Goal: Transaction & Acquisition: Purchase product/service

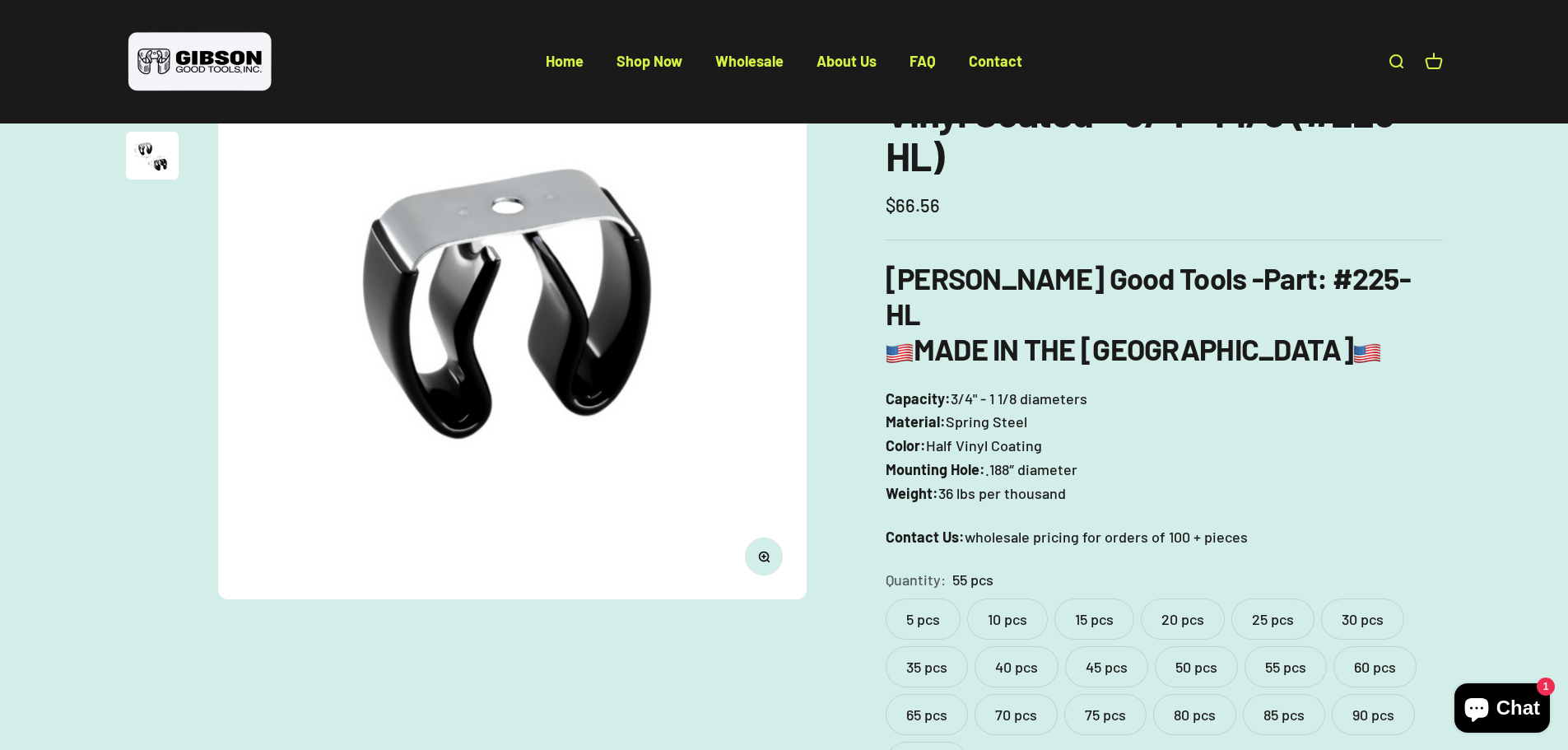
scroll to position [246, 0]
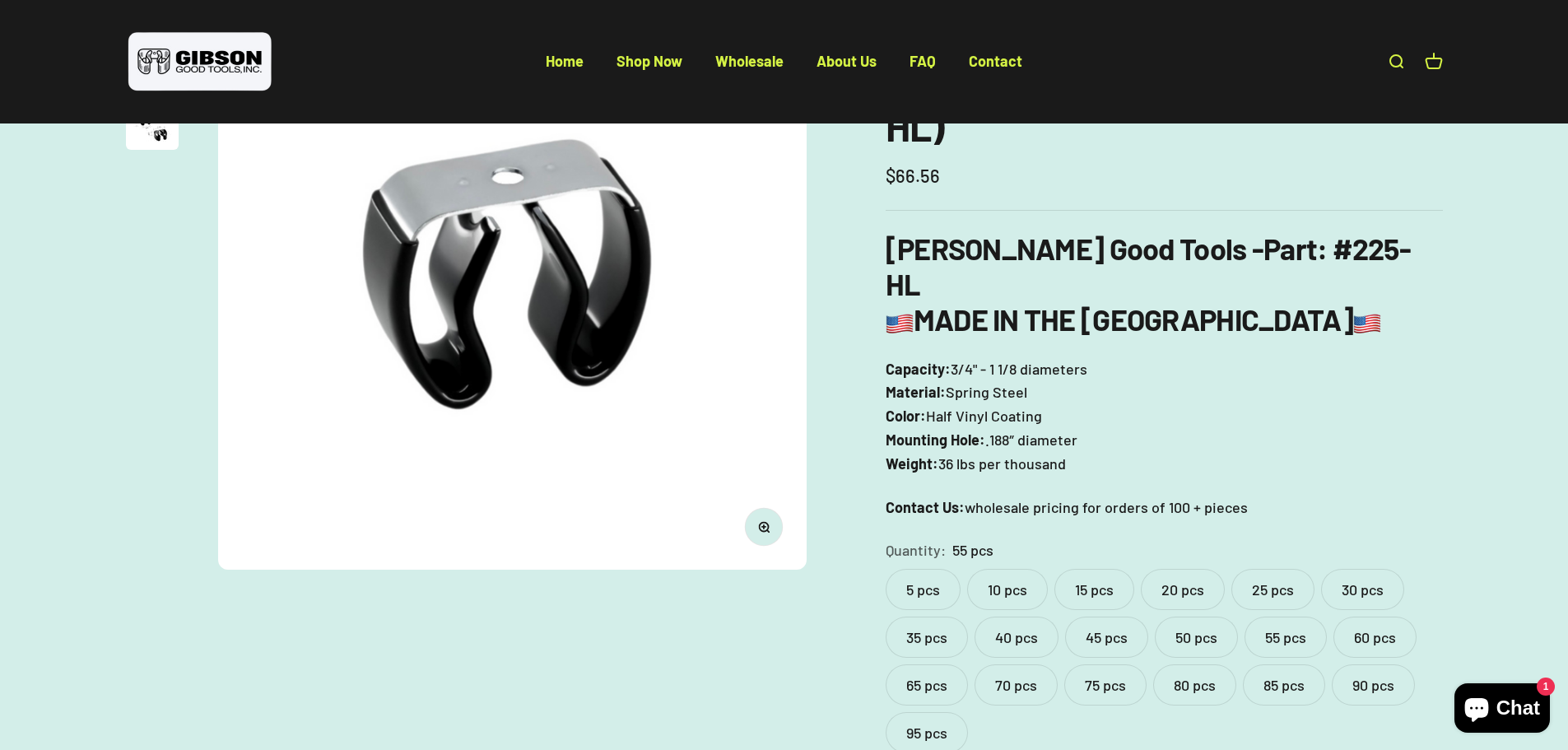
click at [1184, 568] on label "20 pcs" at bounding box center [1182, 589] width 84 height 42
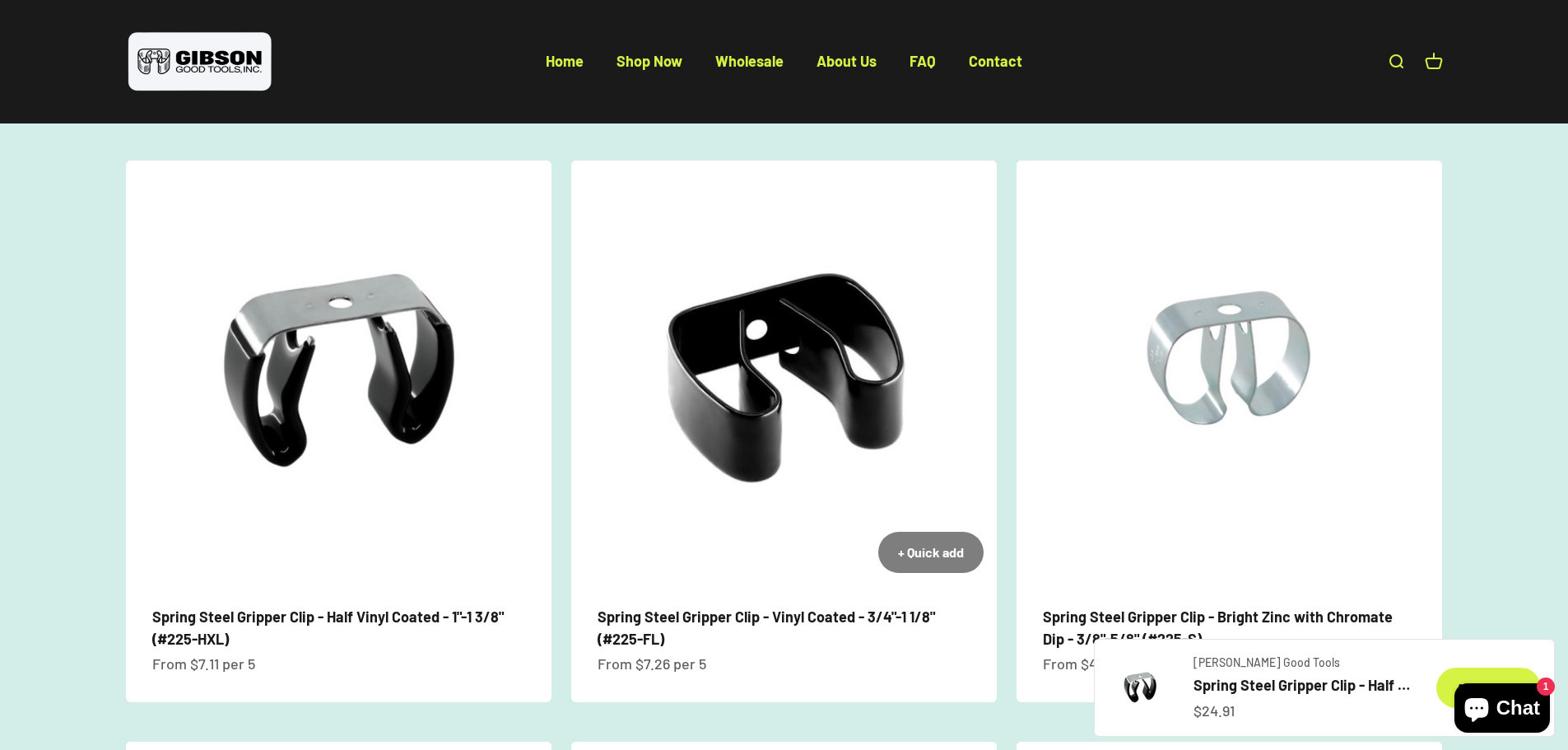
scroll to position [1070, 0]
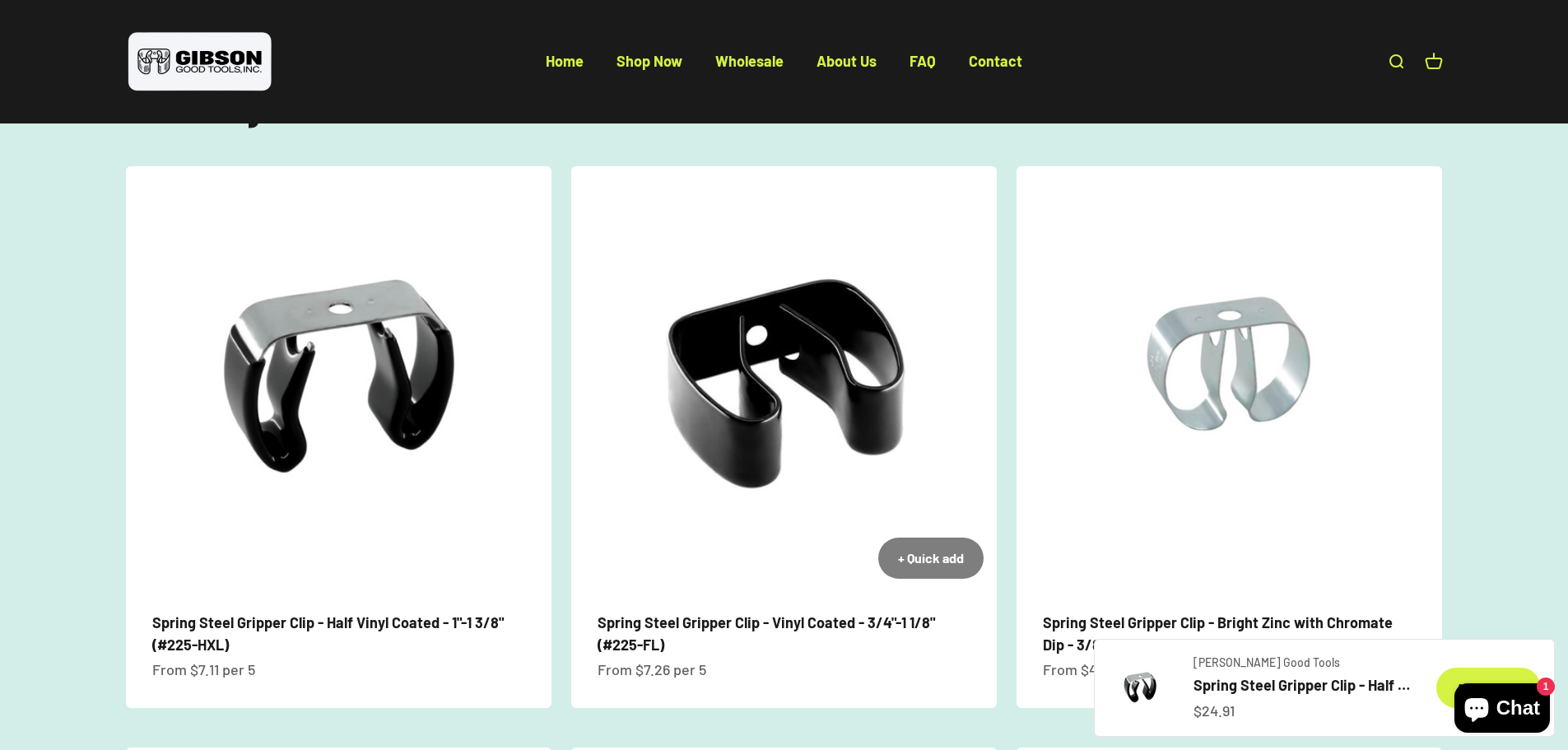
click at [795, 409] on img at bounding box center [784, 379] width 425 height 425
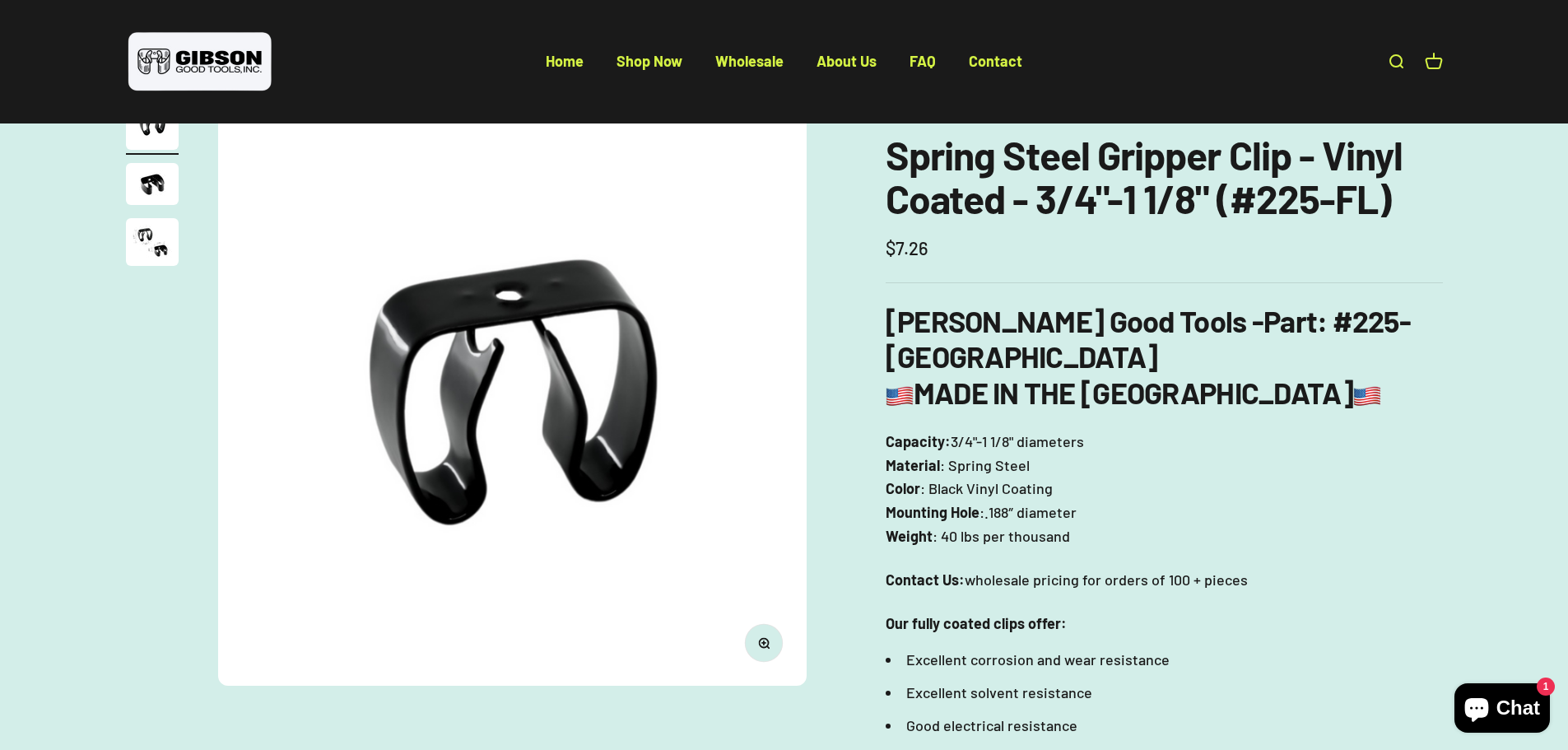
scroll to position [164, 0]
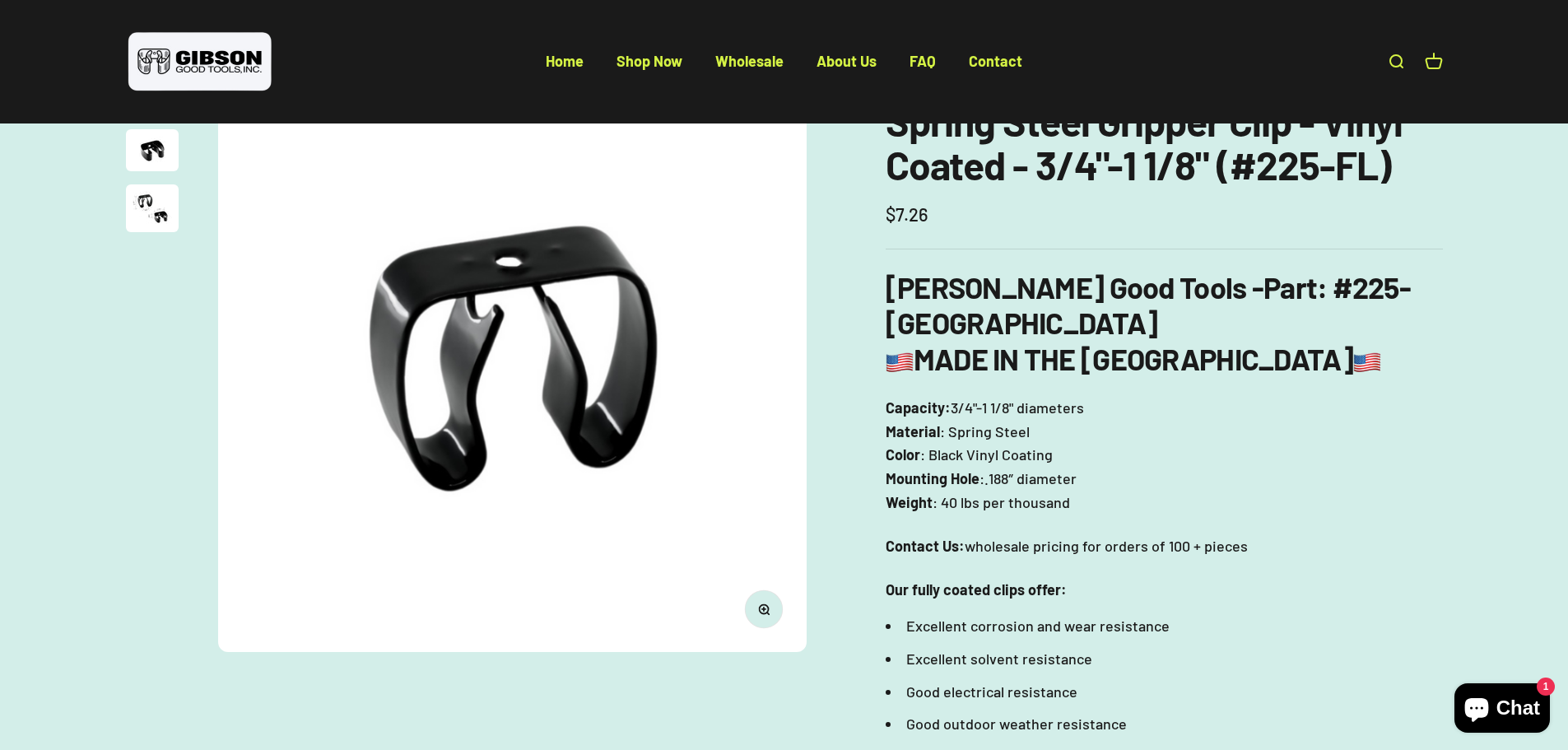
click at [138, 202] on img "Go to item 3" at bounding box center [152, 208] width 53 height 47
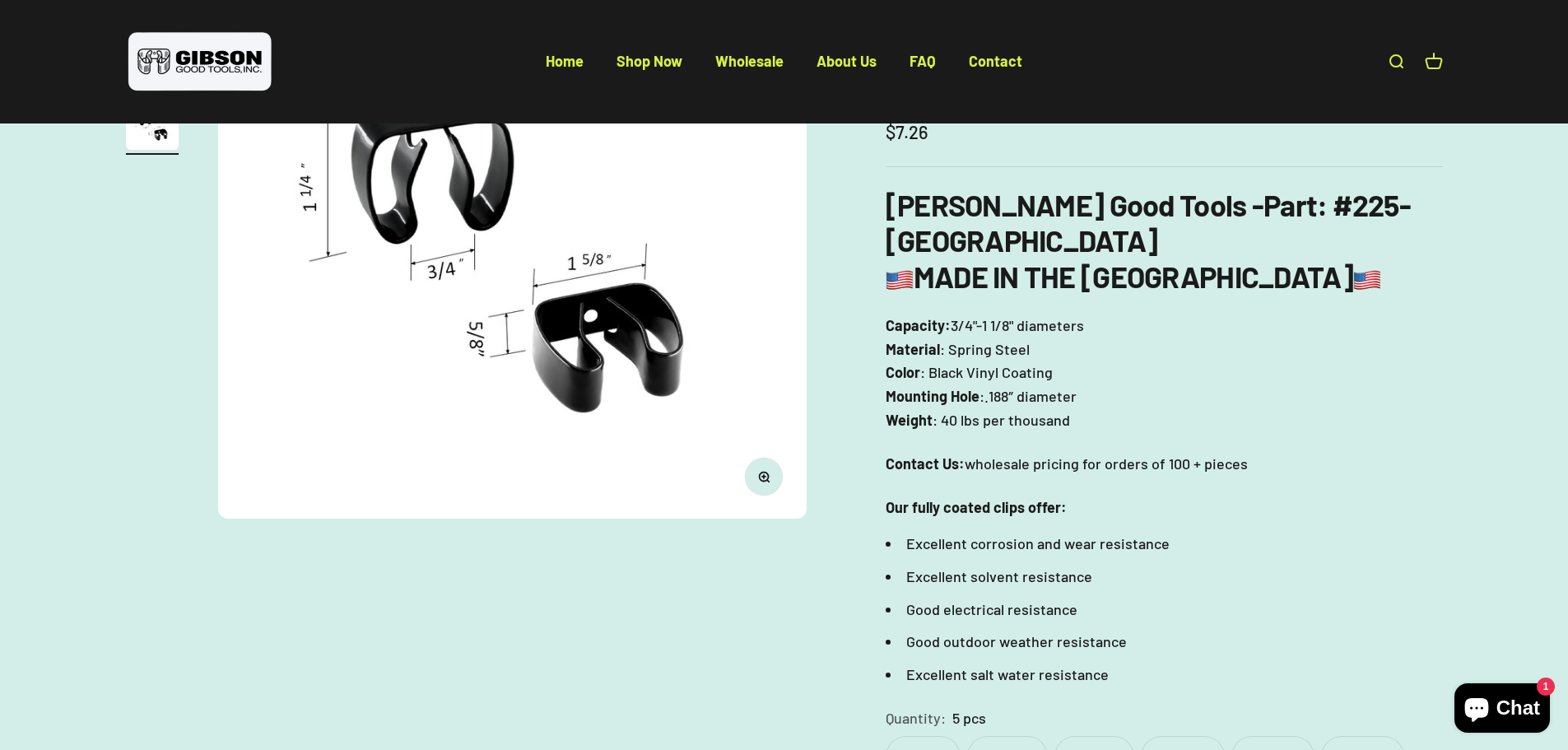
scroll to position [494, 0]
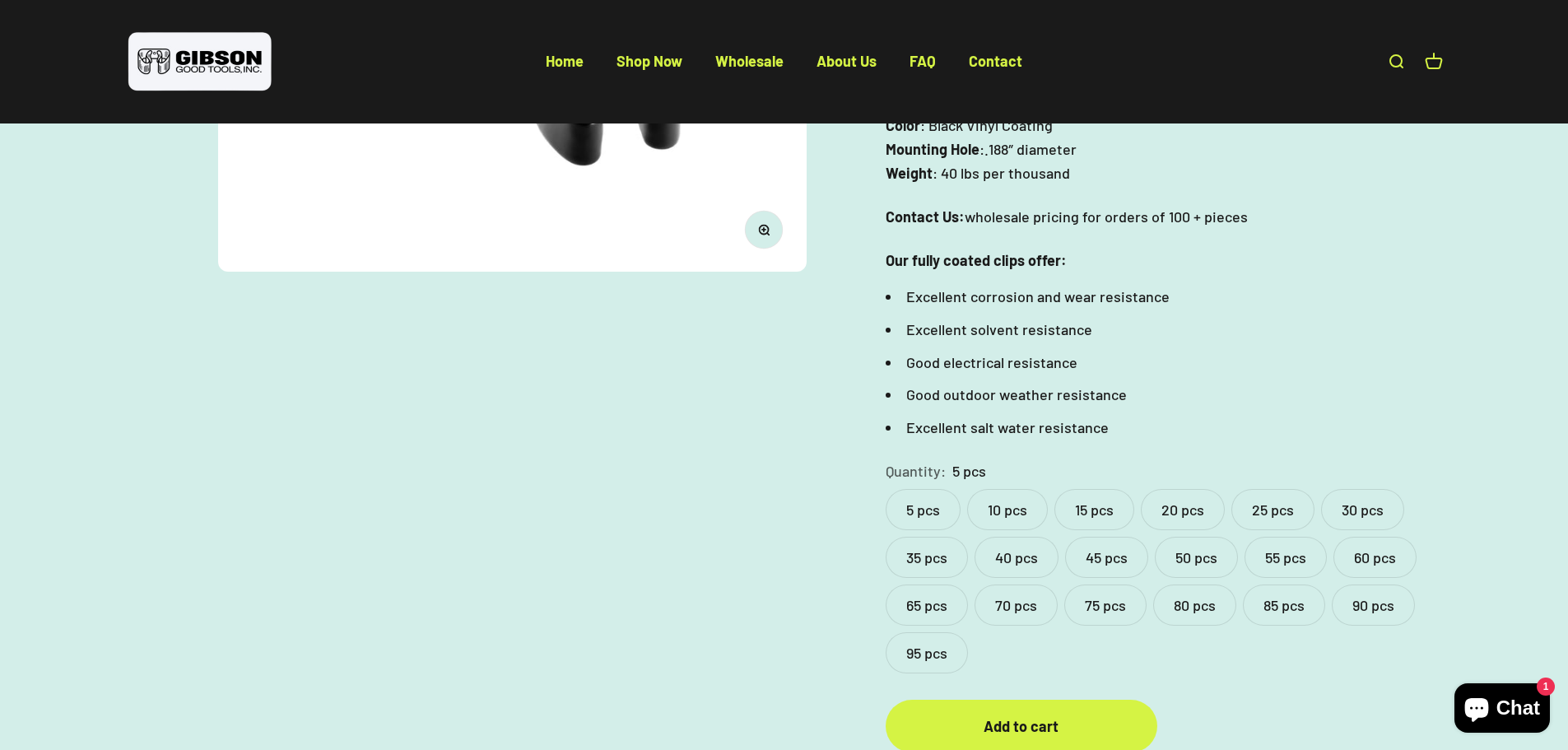
click at [1179, 489] on label "20 pcs" at bounding box center [1182, 509] width 84 height 42
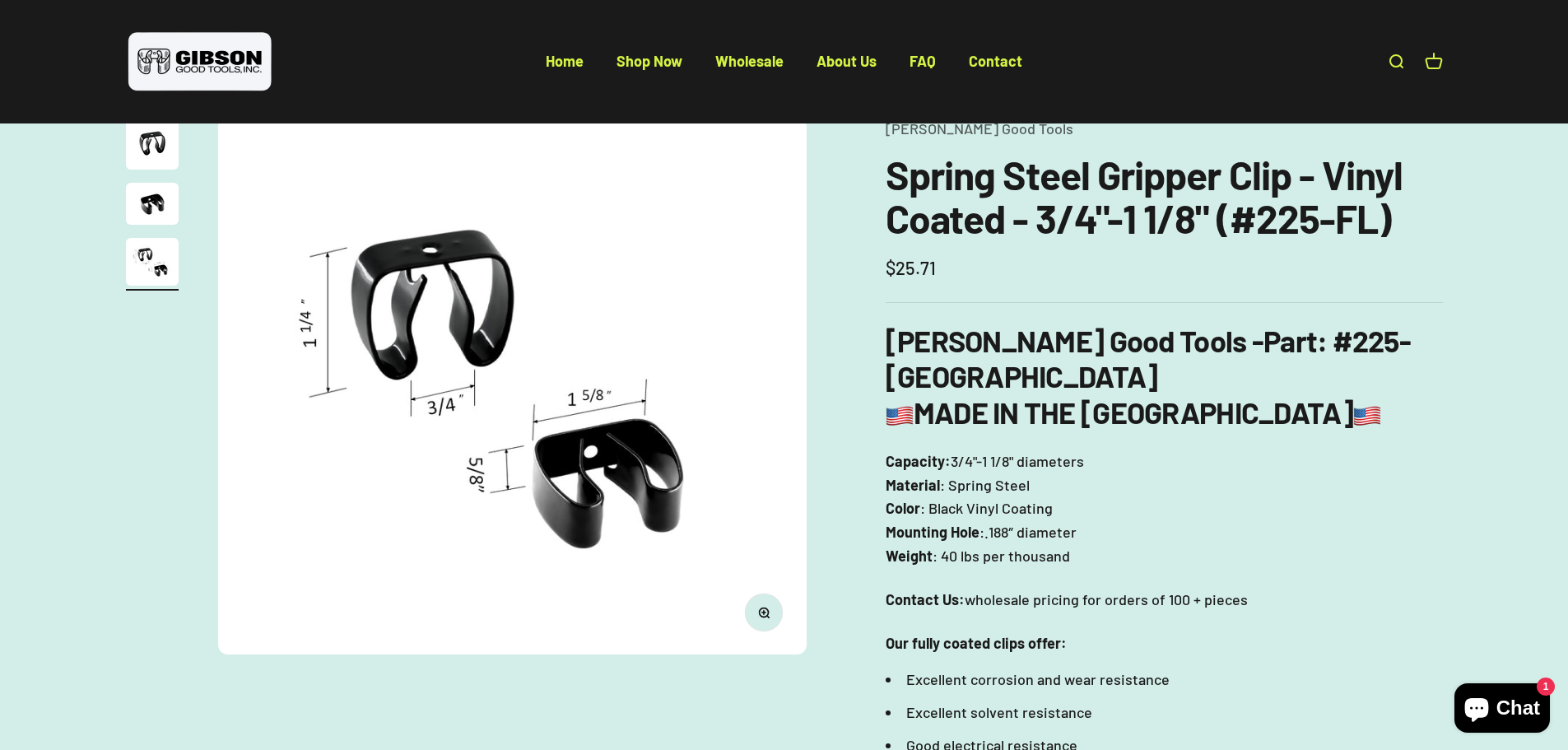
scroll to position [82, 0]
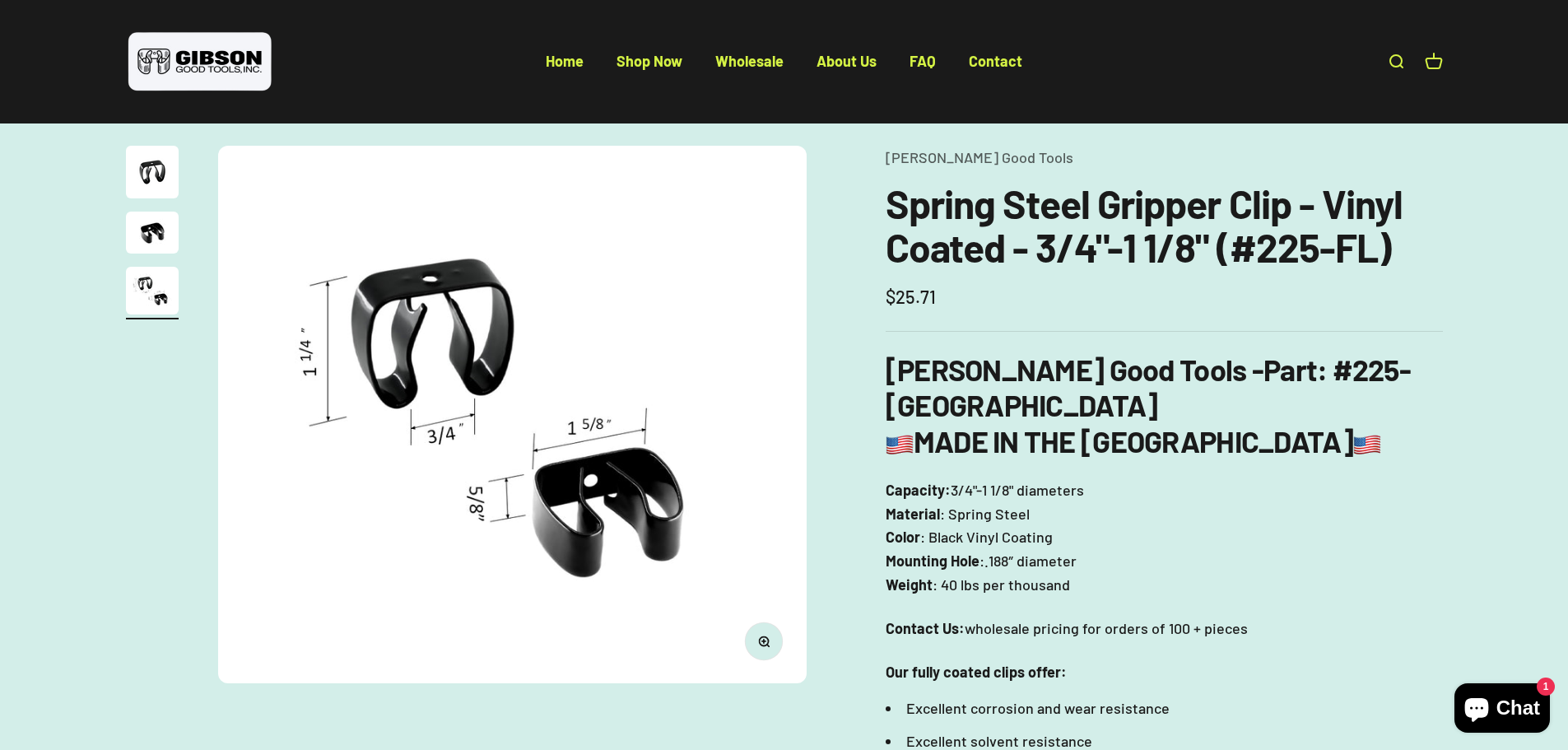
click at [766, 651] on button "Zoom" at bounding box center [764, 641] width 37 height 37
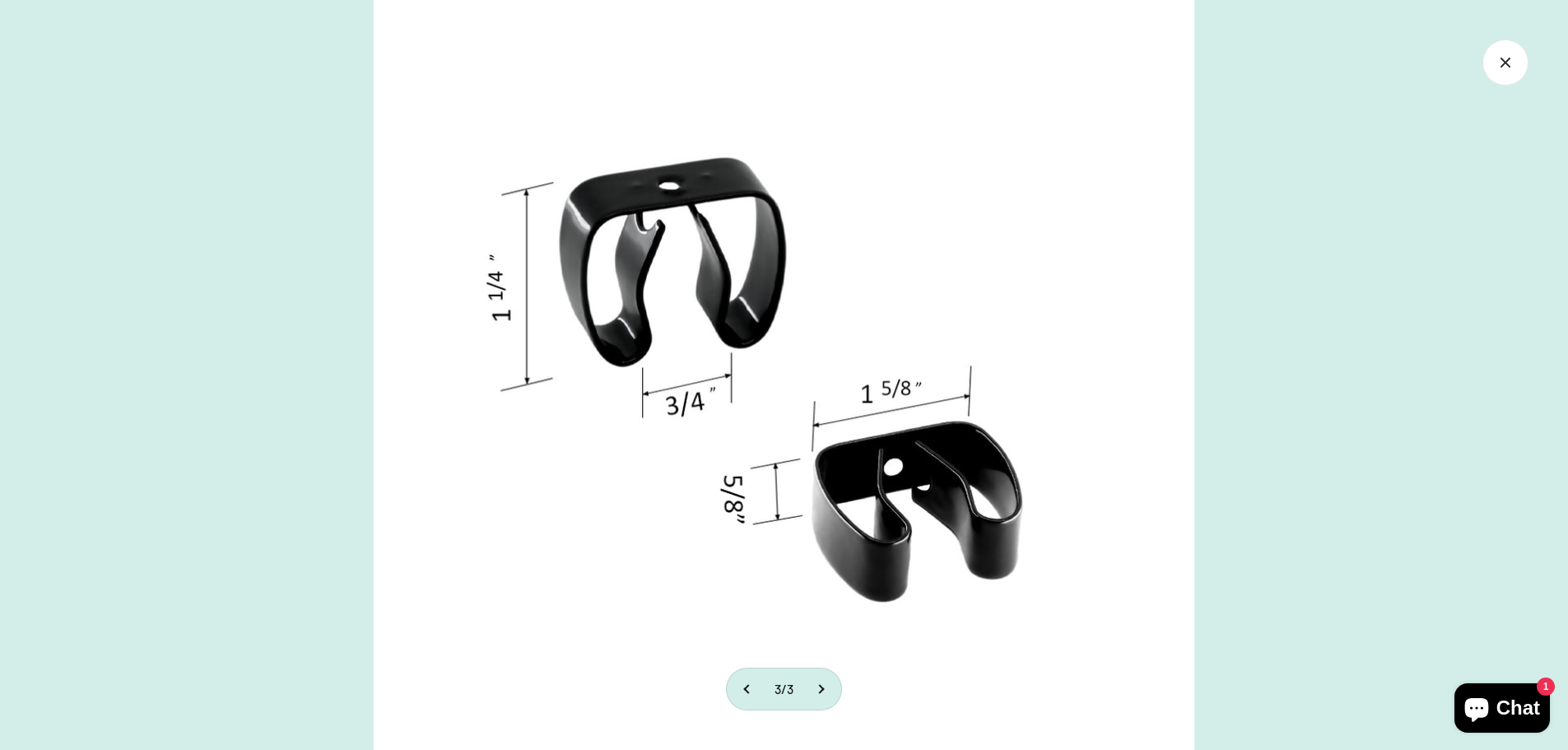
click at [1492, 55] on icon "Close gallery" at bounding box center [1506, 63] width 46 height 46
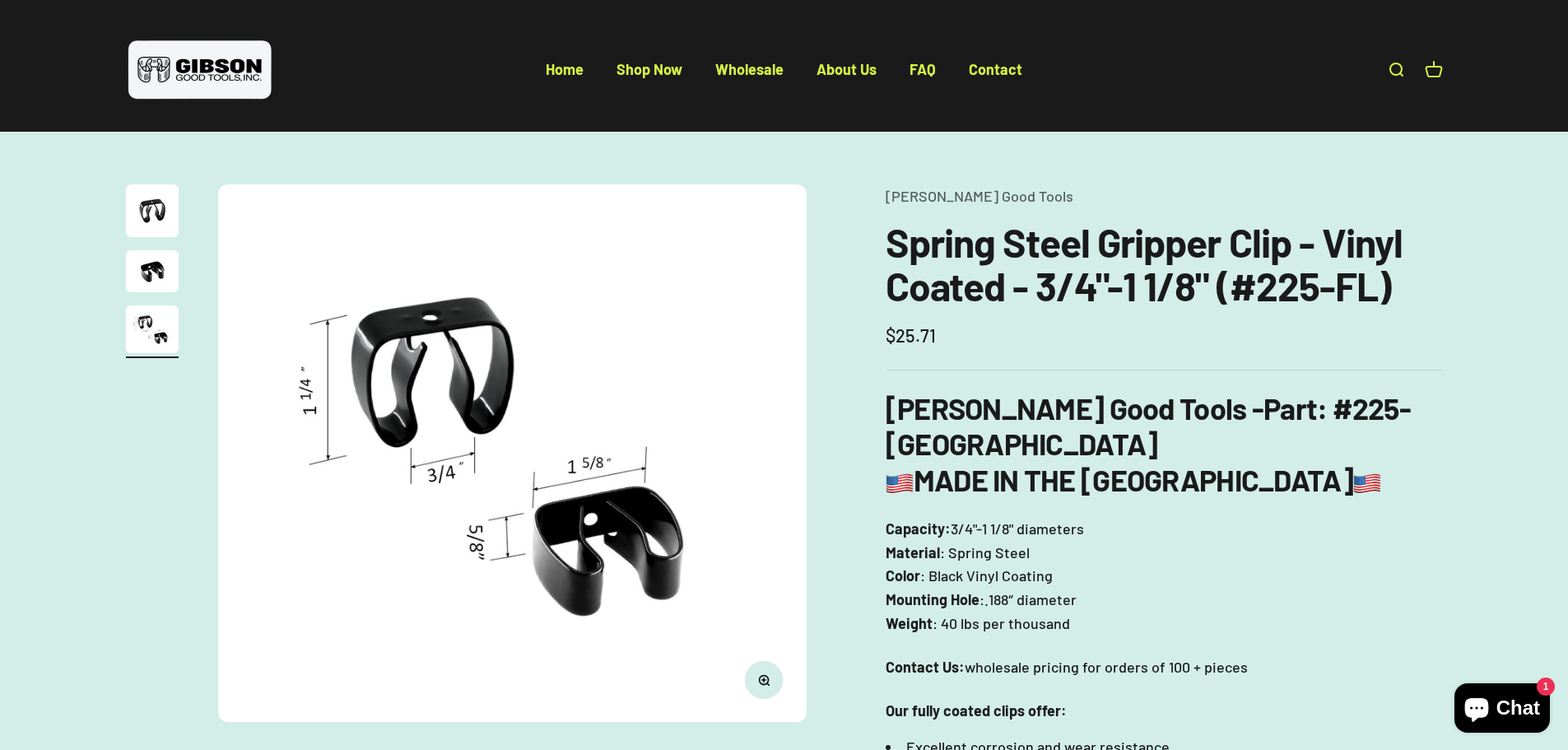
scroll to position [0, 0]
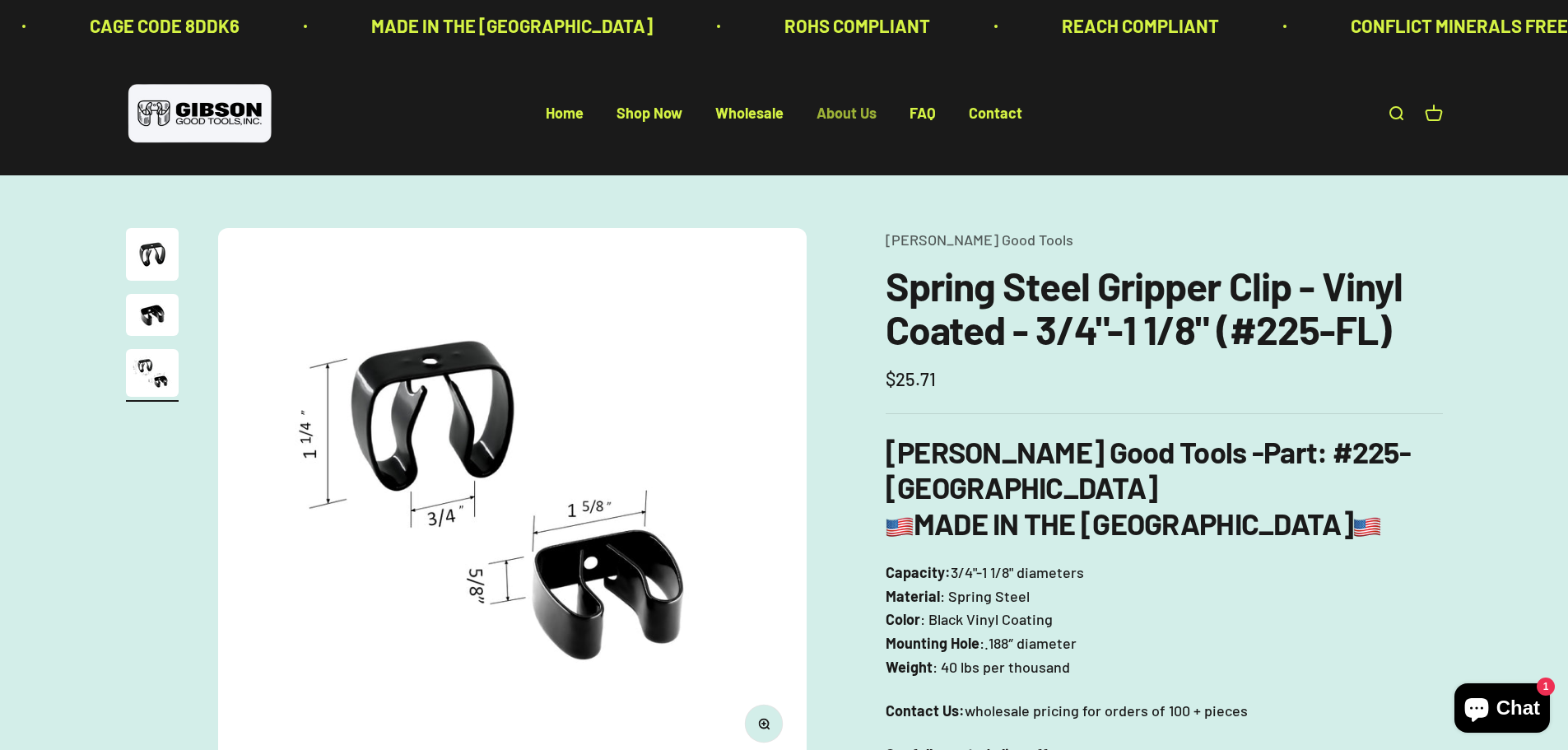
click at [835, 108] on link "About Us" at bounding box center [847, 113] width 60 height 18
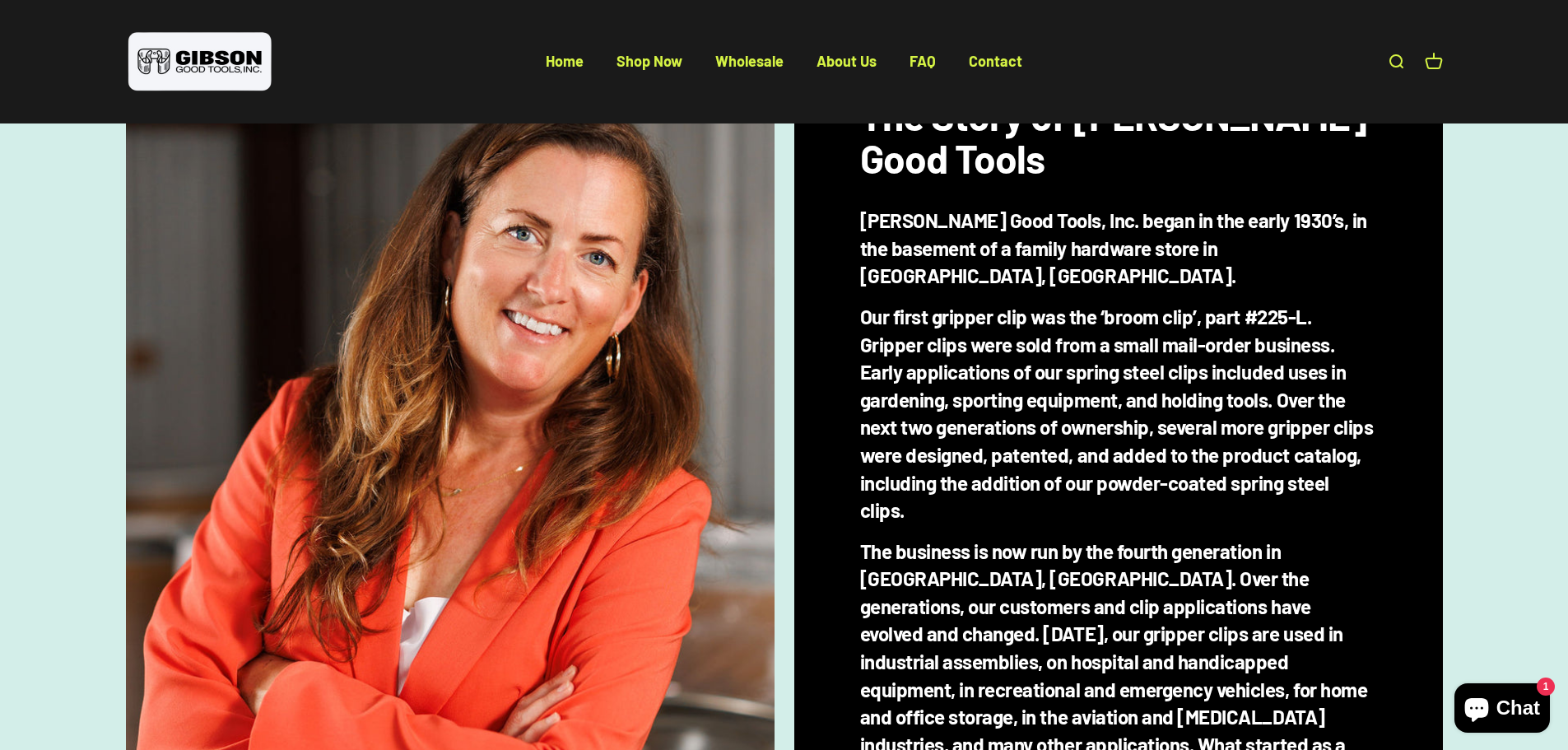
scroll to position [494, 0]
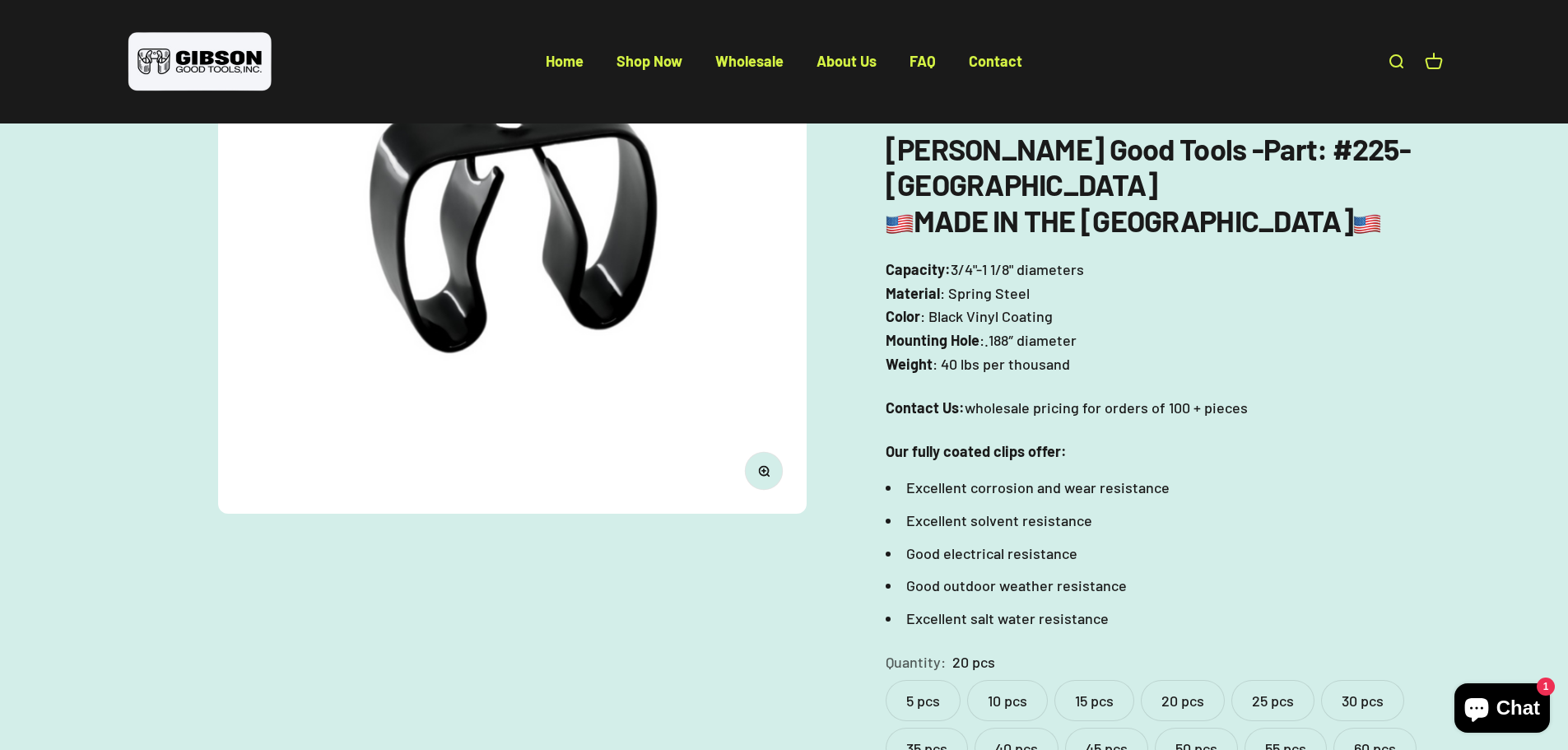
scroll to position [494, 0]
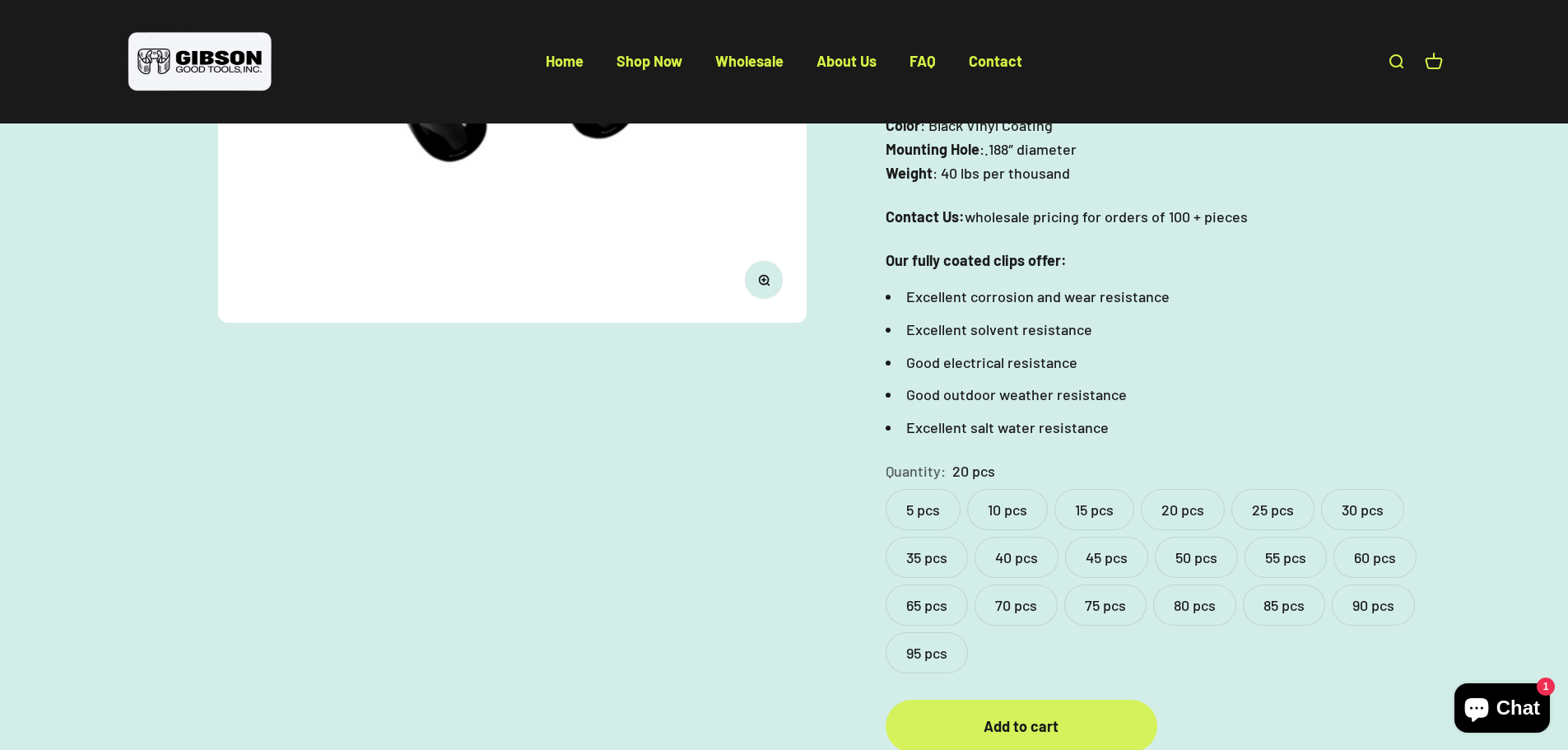
click at [1018, 714] on div "Add to cart" at bounding box center [1021, 726] width 206 height 24
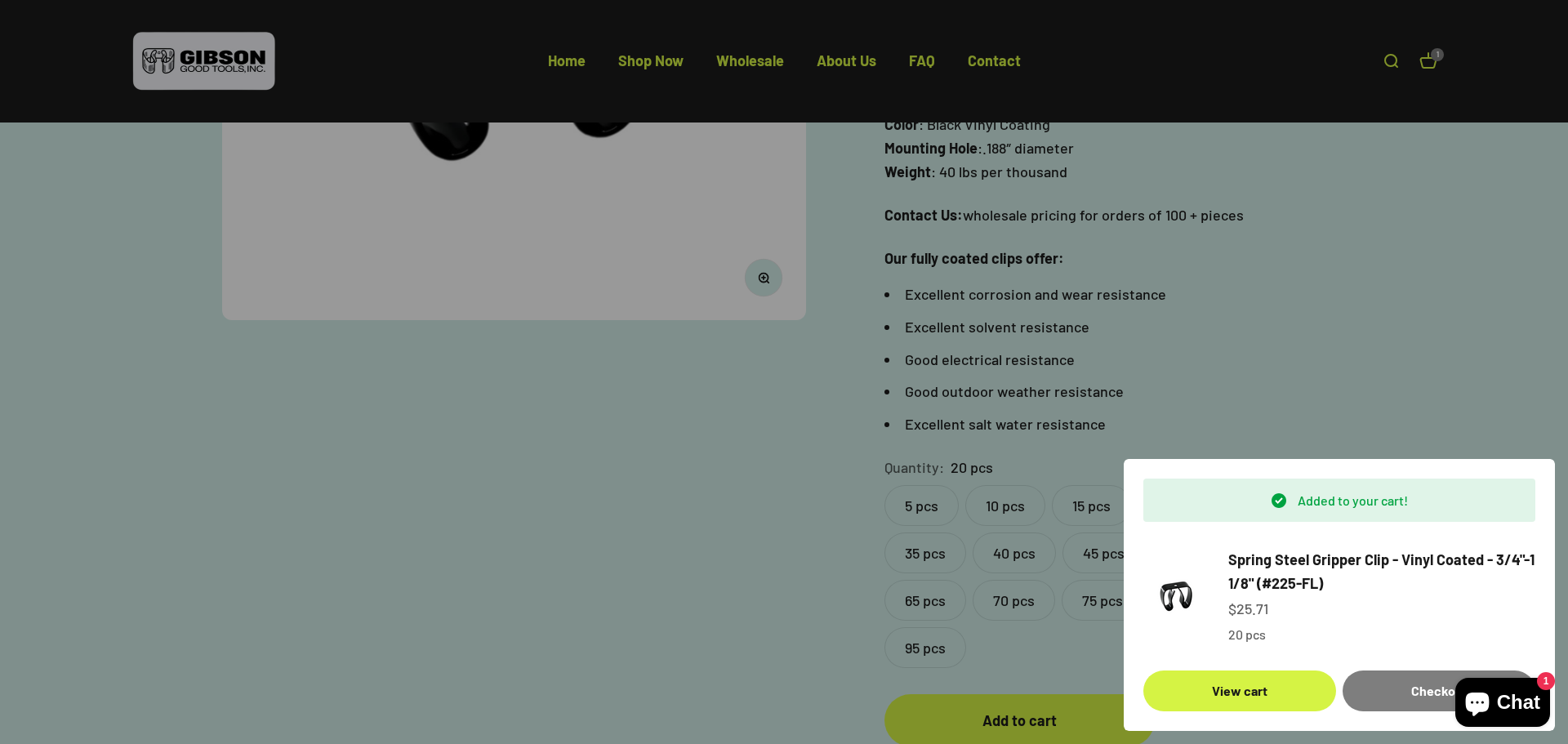
click at [218, 533] on div at bounding box center [784, 372] width 1568 height 744
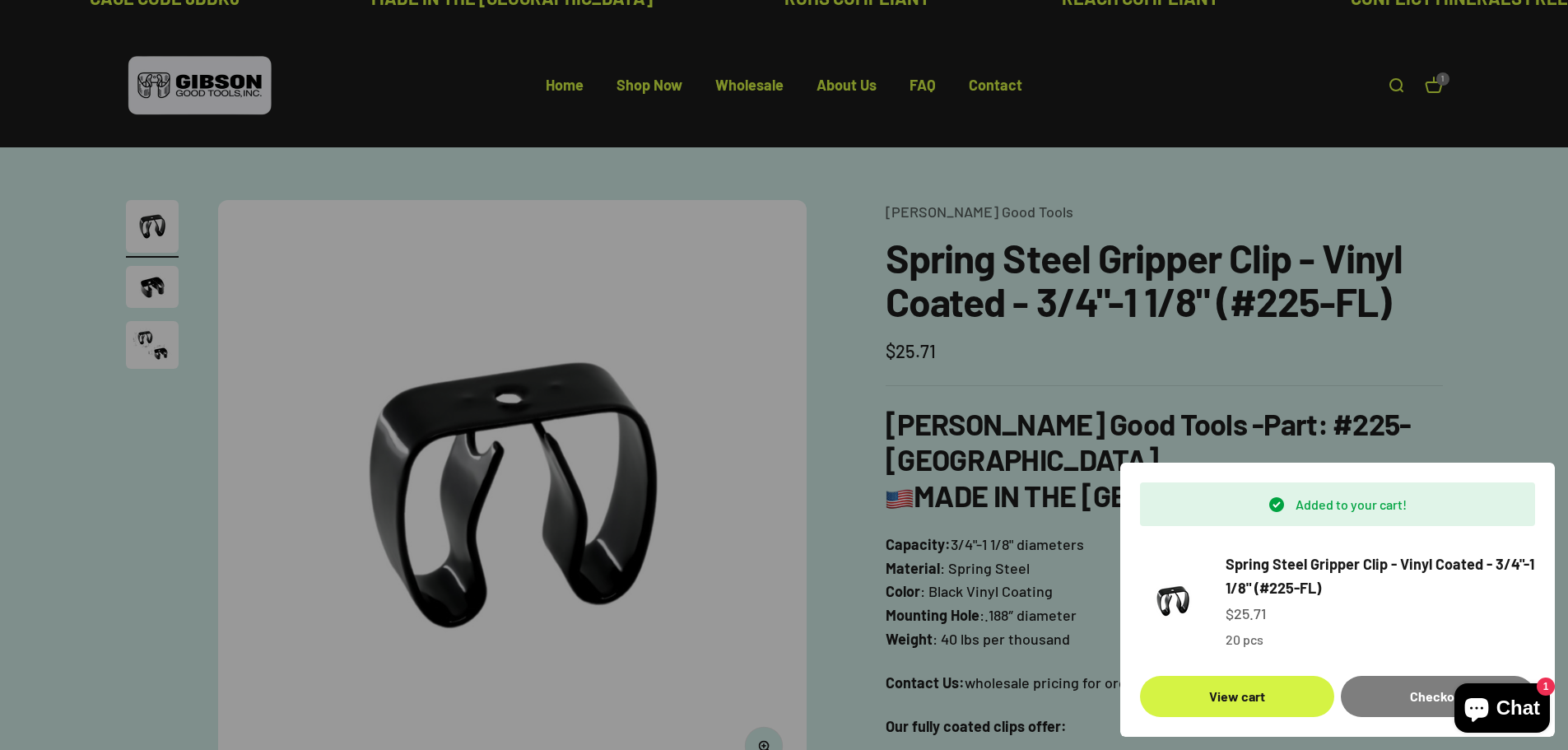
scroll to position [0, 0]
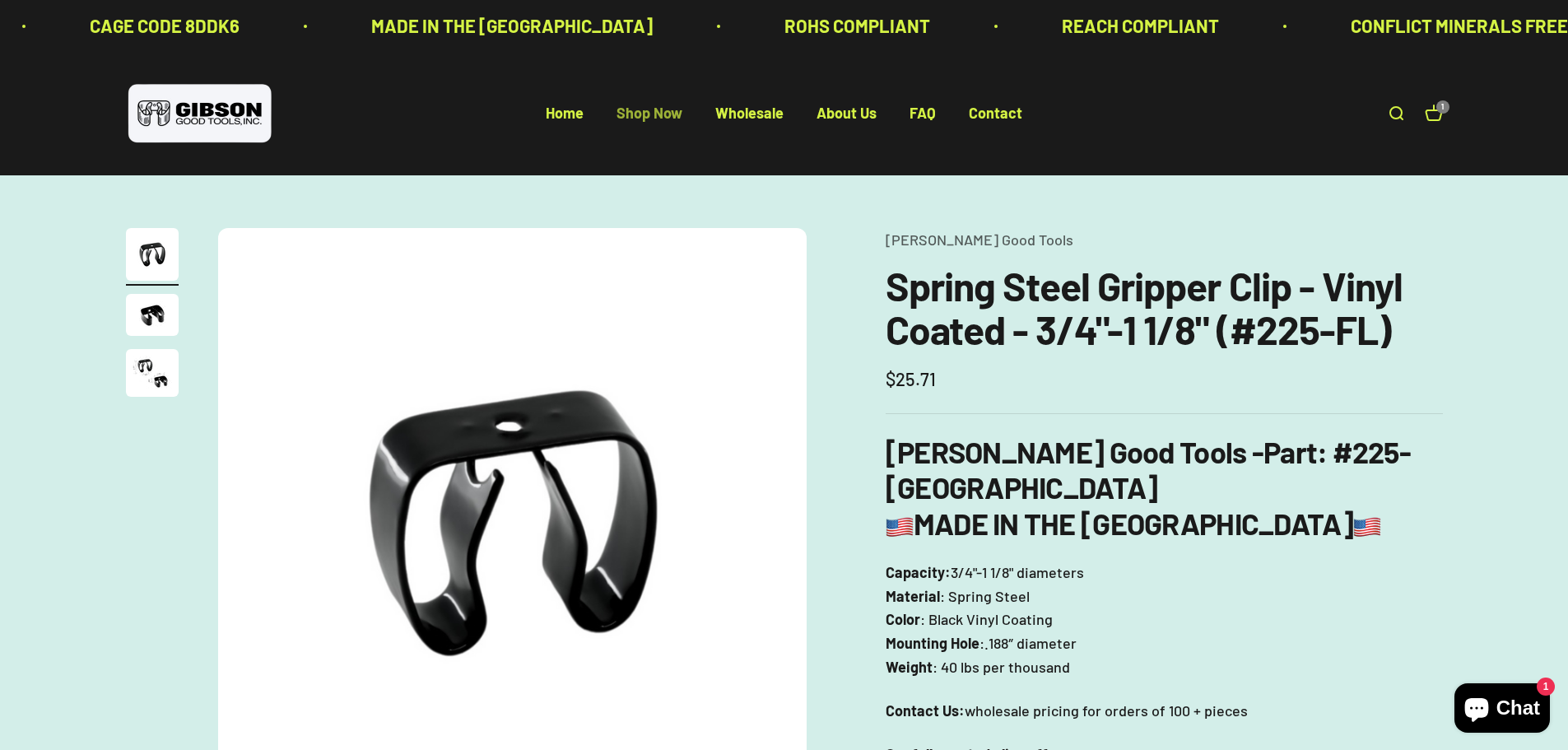
click at [651, 109] on link "Shop Now" at bounding box center [650, 113] width 66 height 18
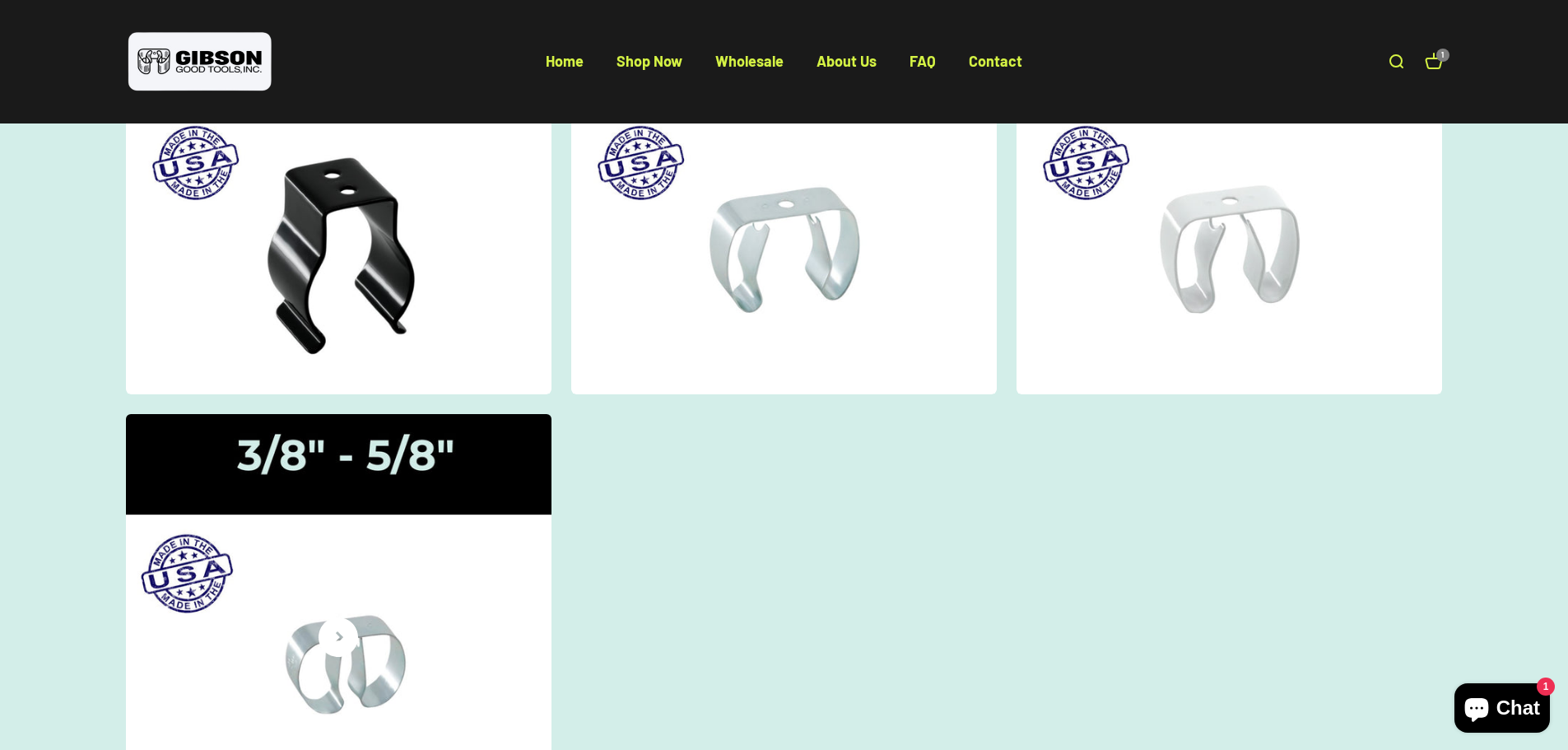
scroll to position [330, 0]
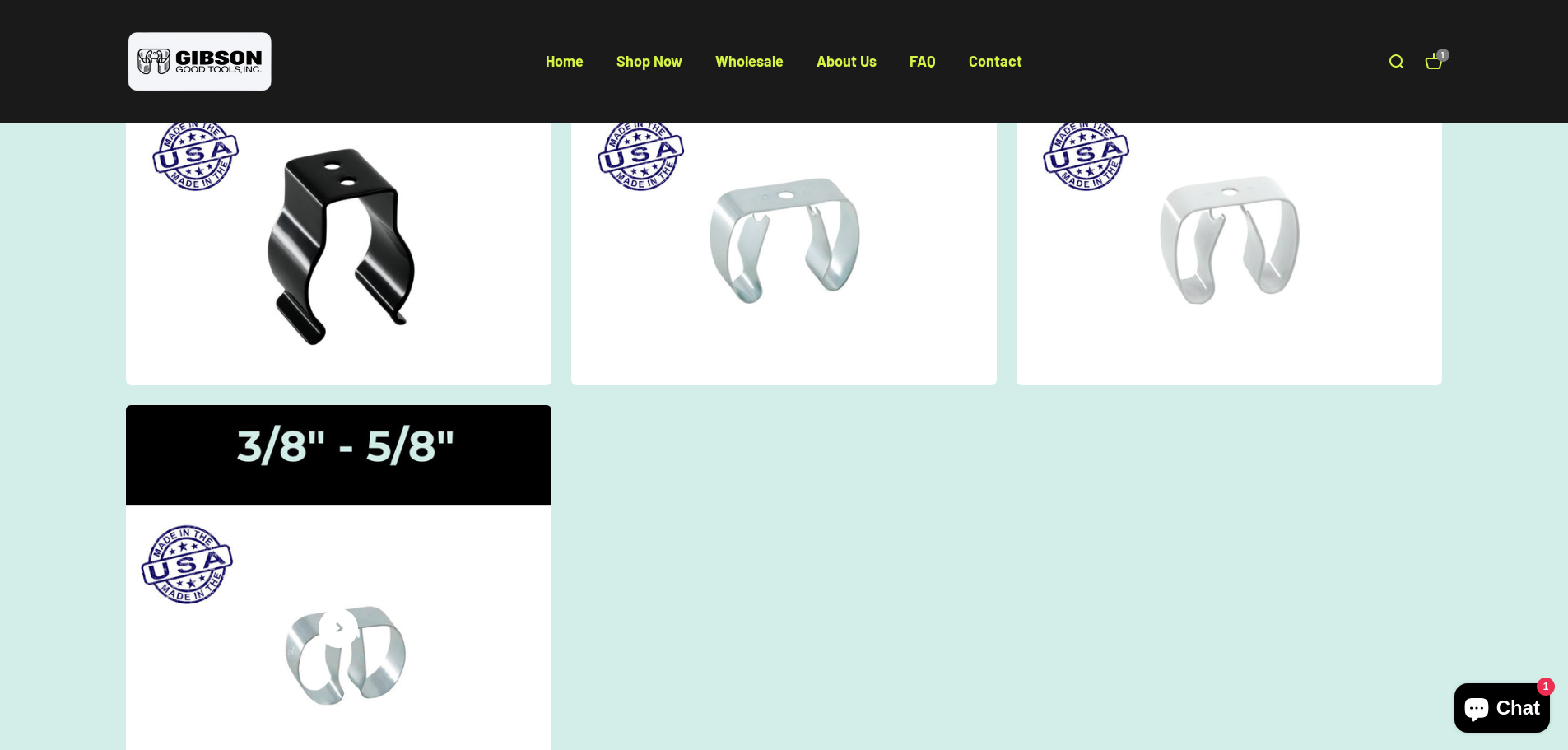
click at [377, 544] on img at bounding box center [338, 601] width 451 height 417
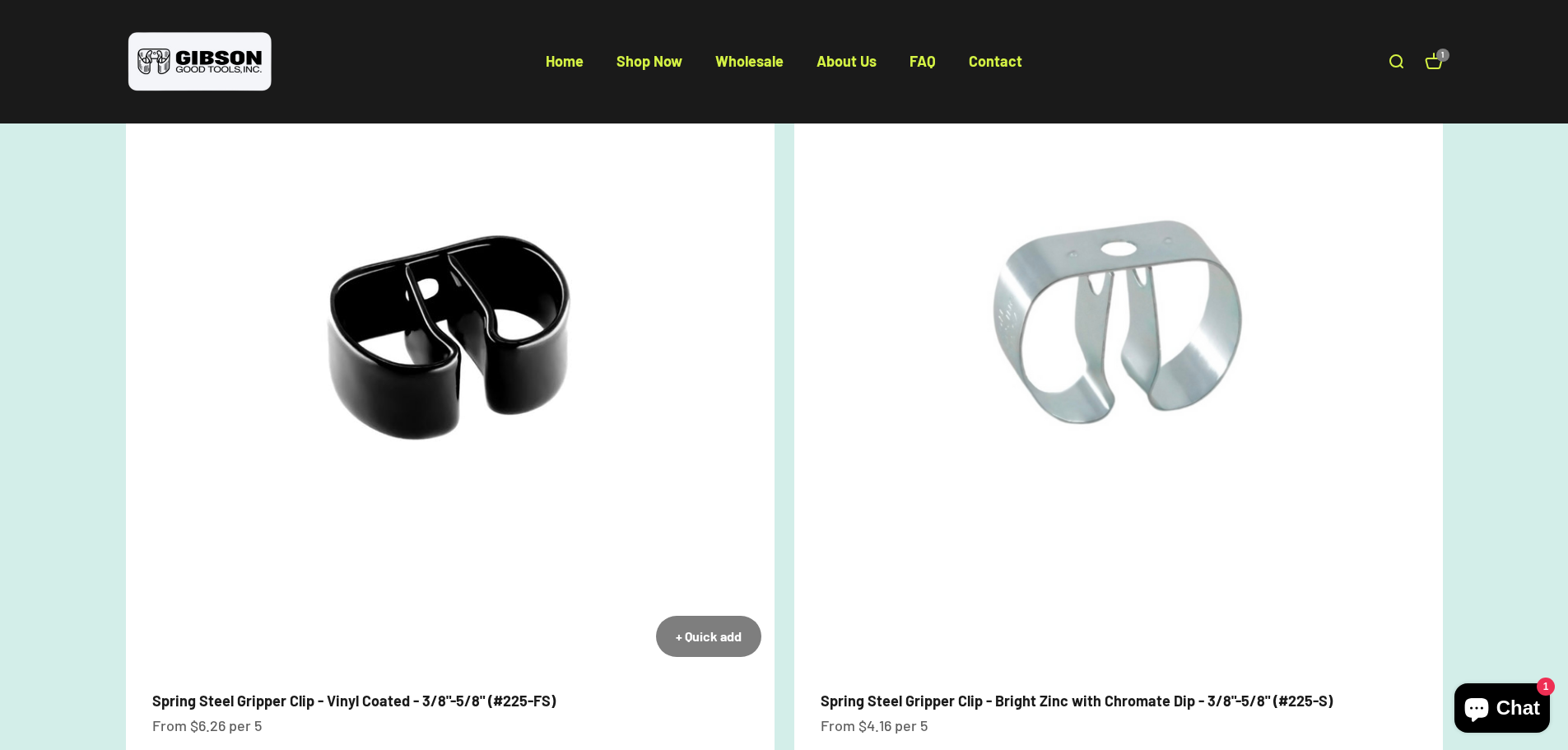
scroll to position [246, 0]
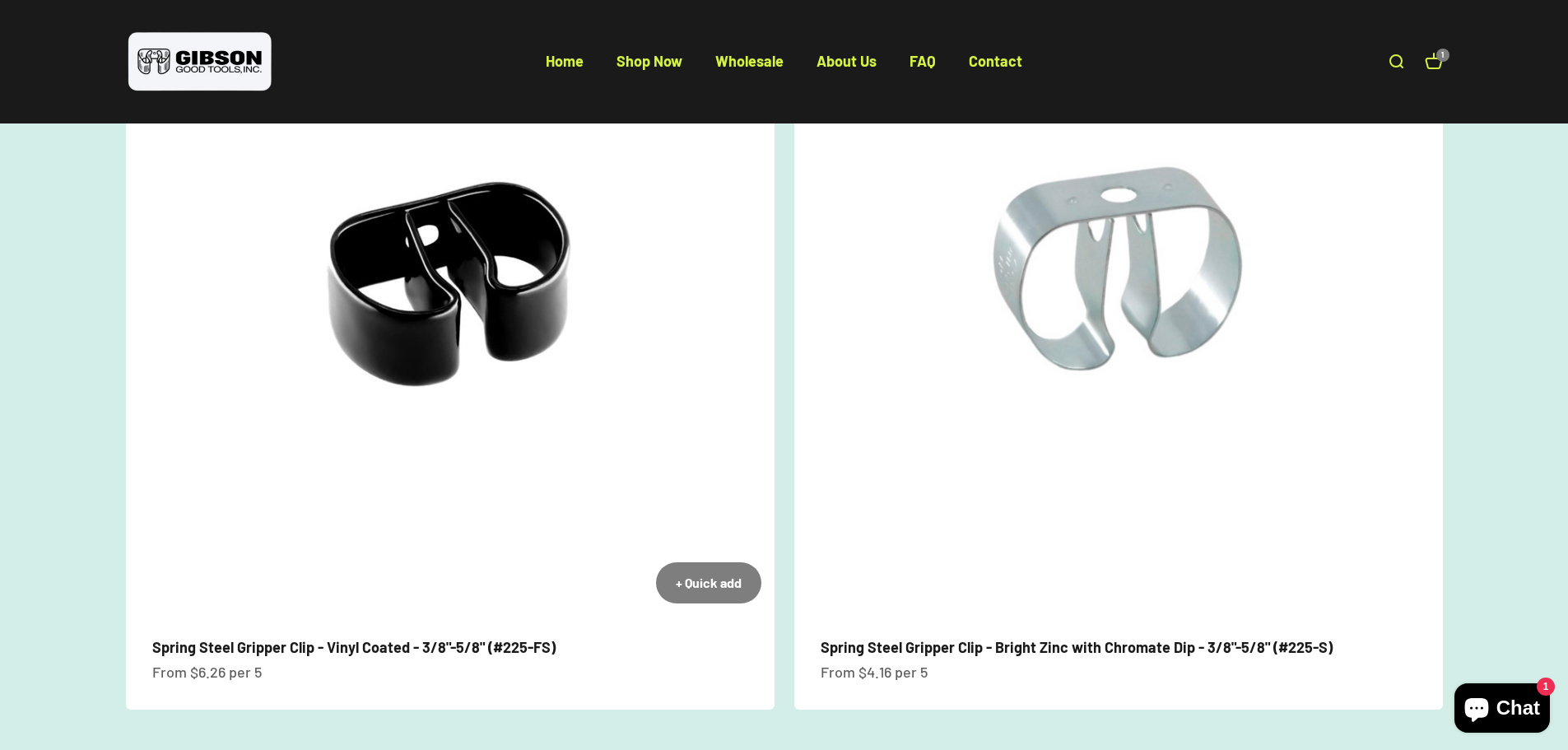
click at [508, 391] on img at bounding box center [450, 292] width 649 height 649
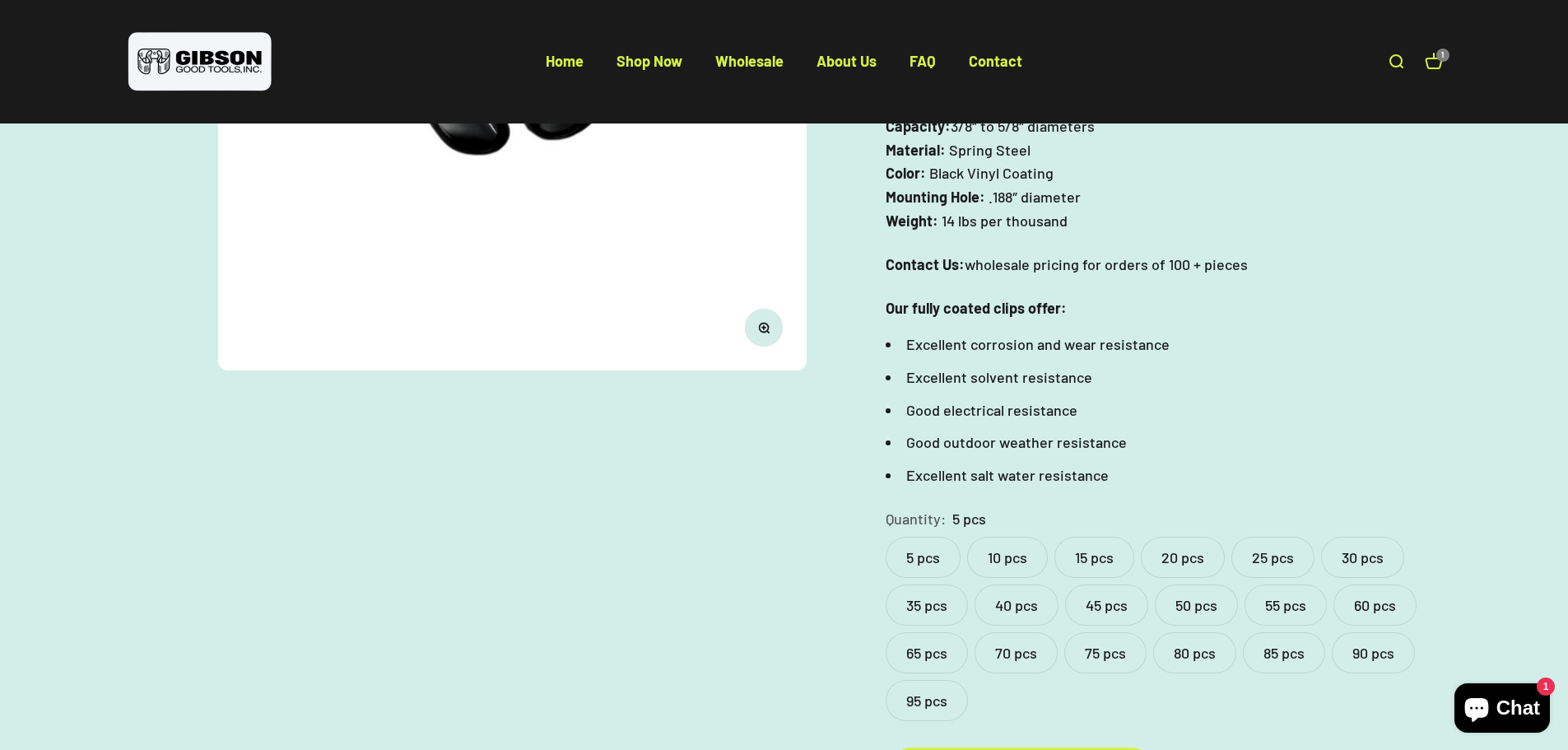
scroll to position [576, 0]
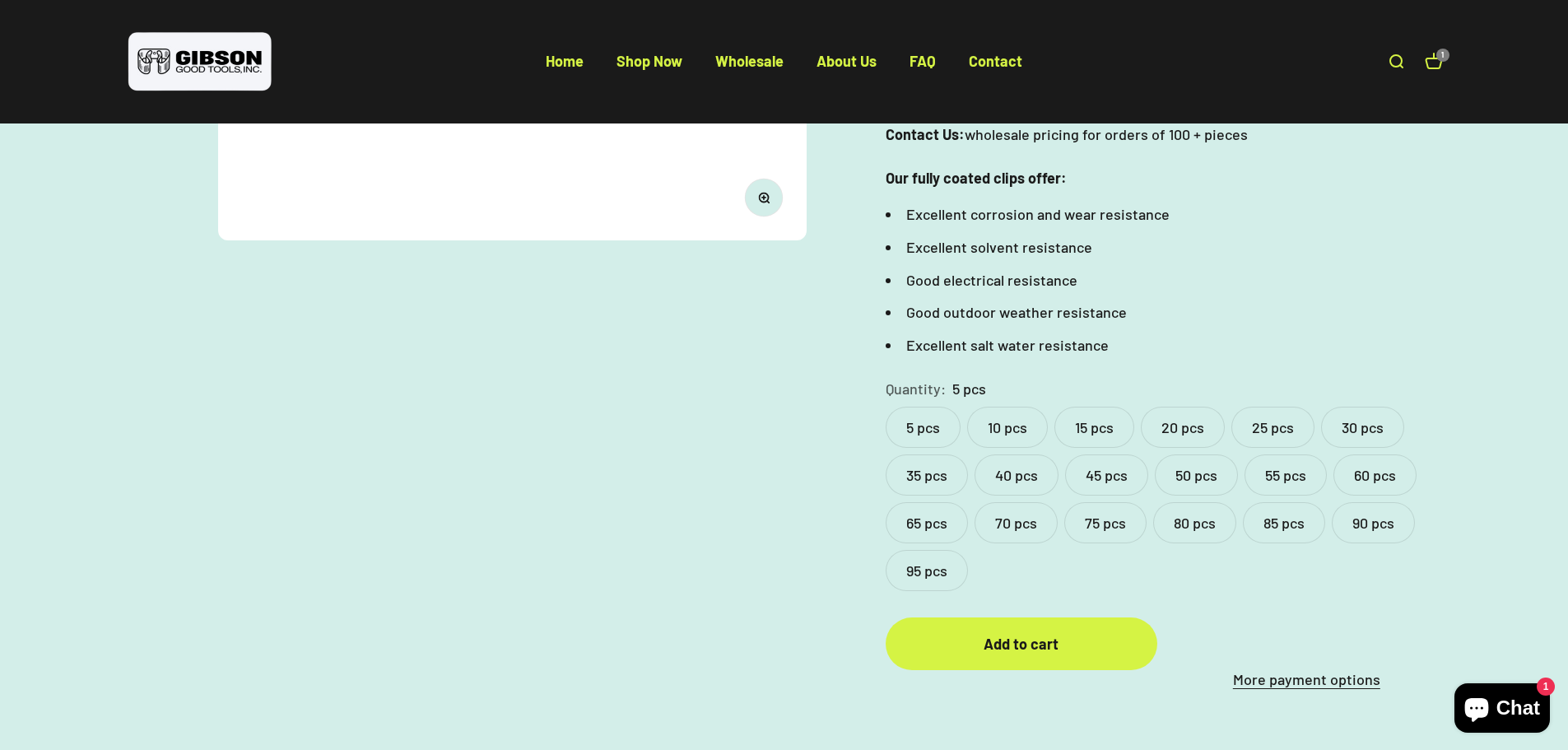
click at [1170, 407] on label "20 pcs" at bounding box center [1182, 427] width 84 height 42
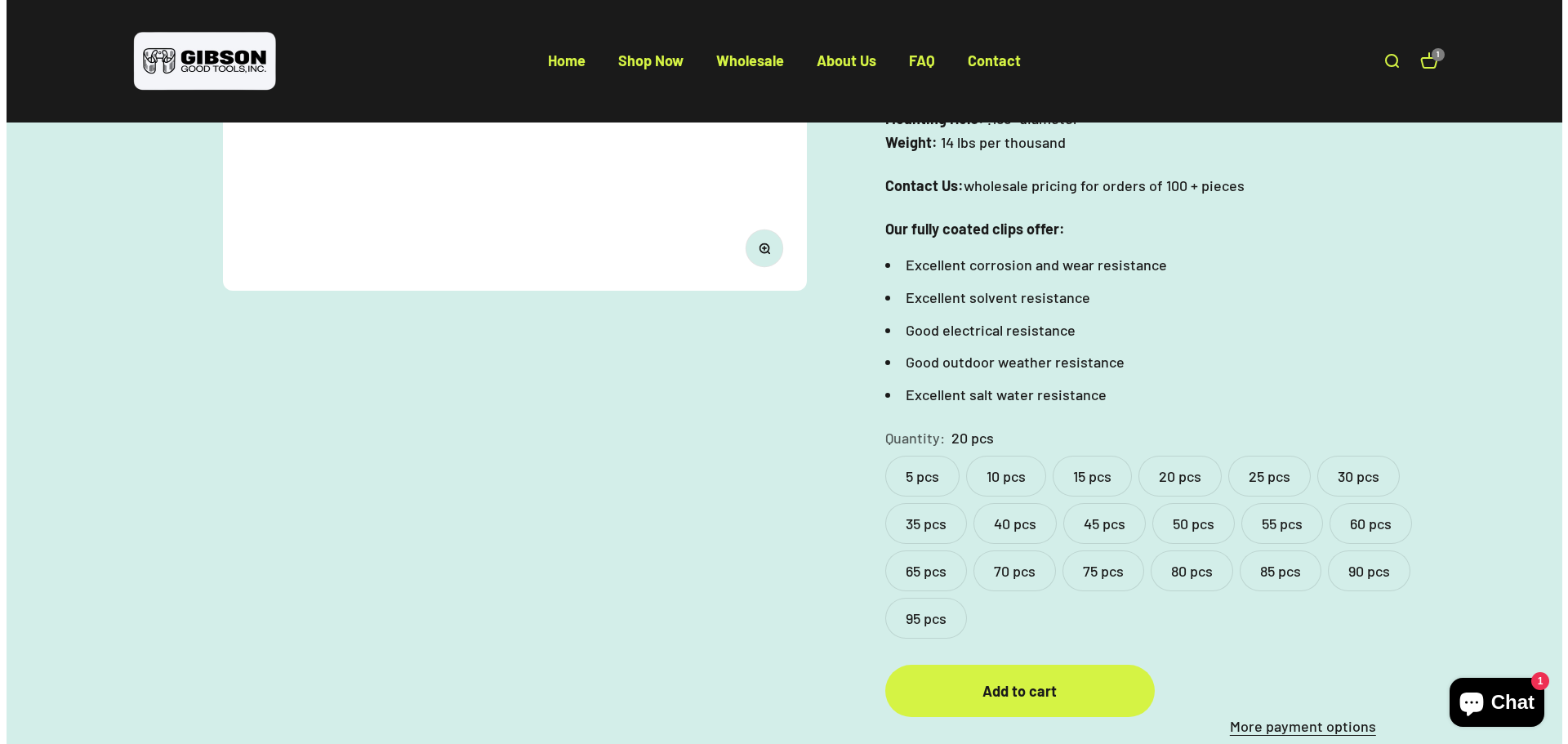
scroll to position [571, 0]
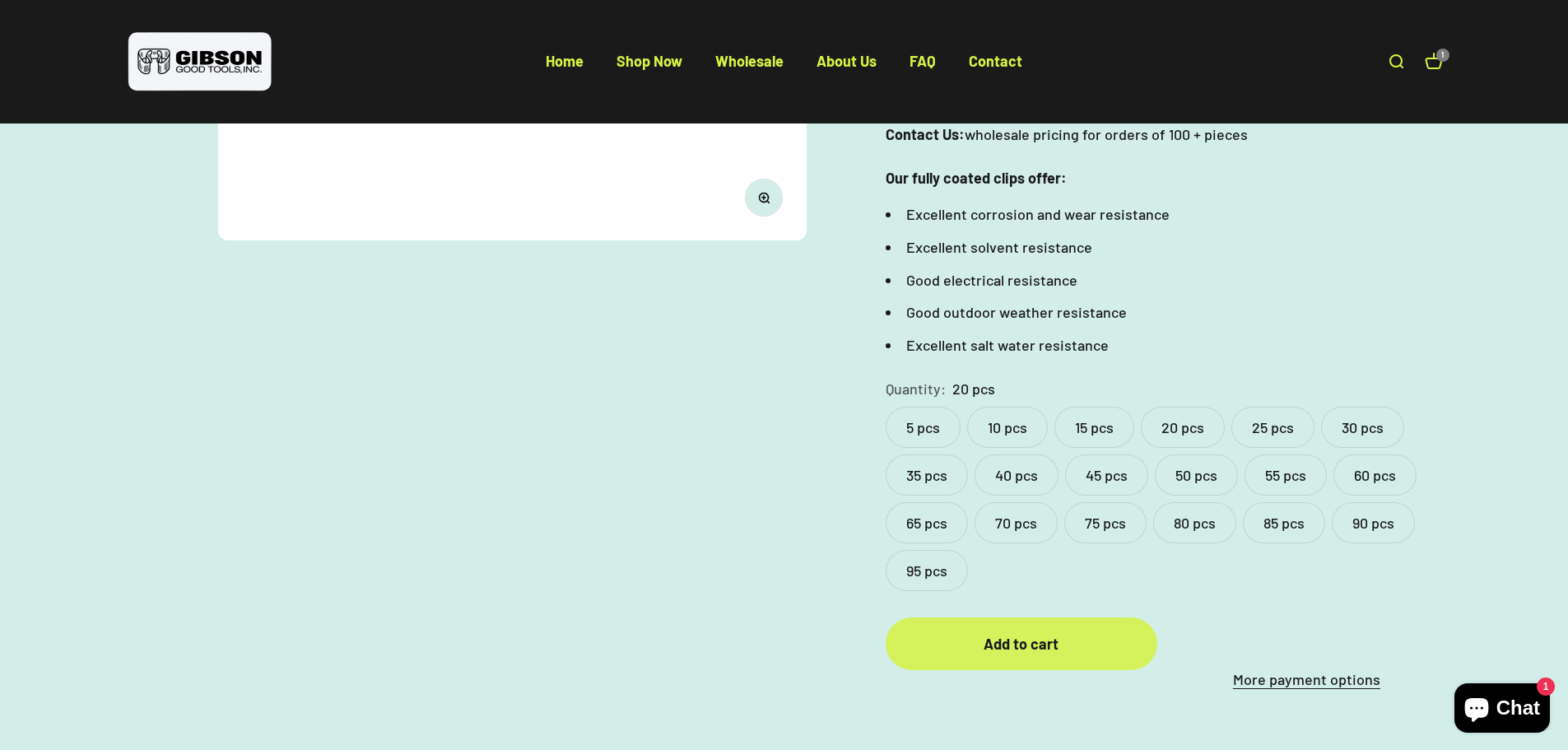
click at [1039, 632] on div "Add to cart" at bounding box center [1021, 644] width 206 height 24
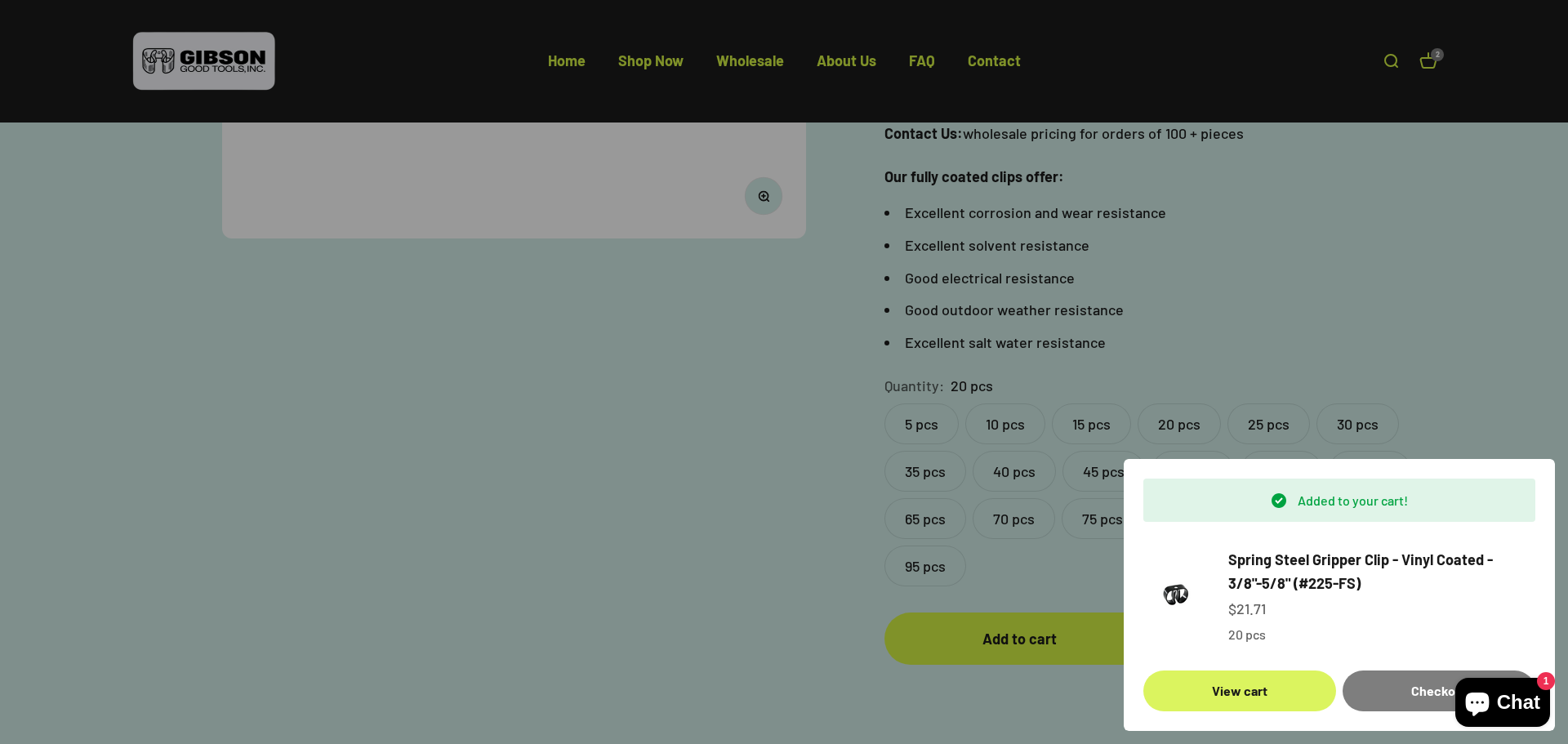
click at [1255, 697] on link "View cart" at bounding box center [1239, 690] width 193 height 41
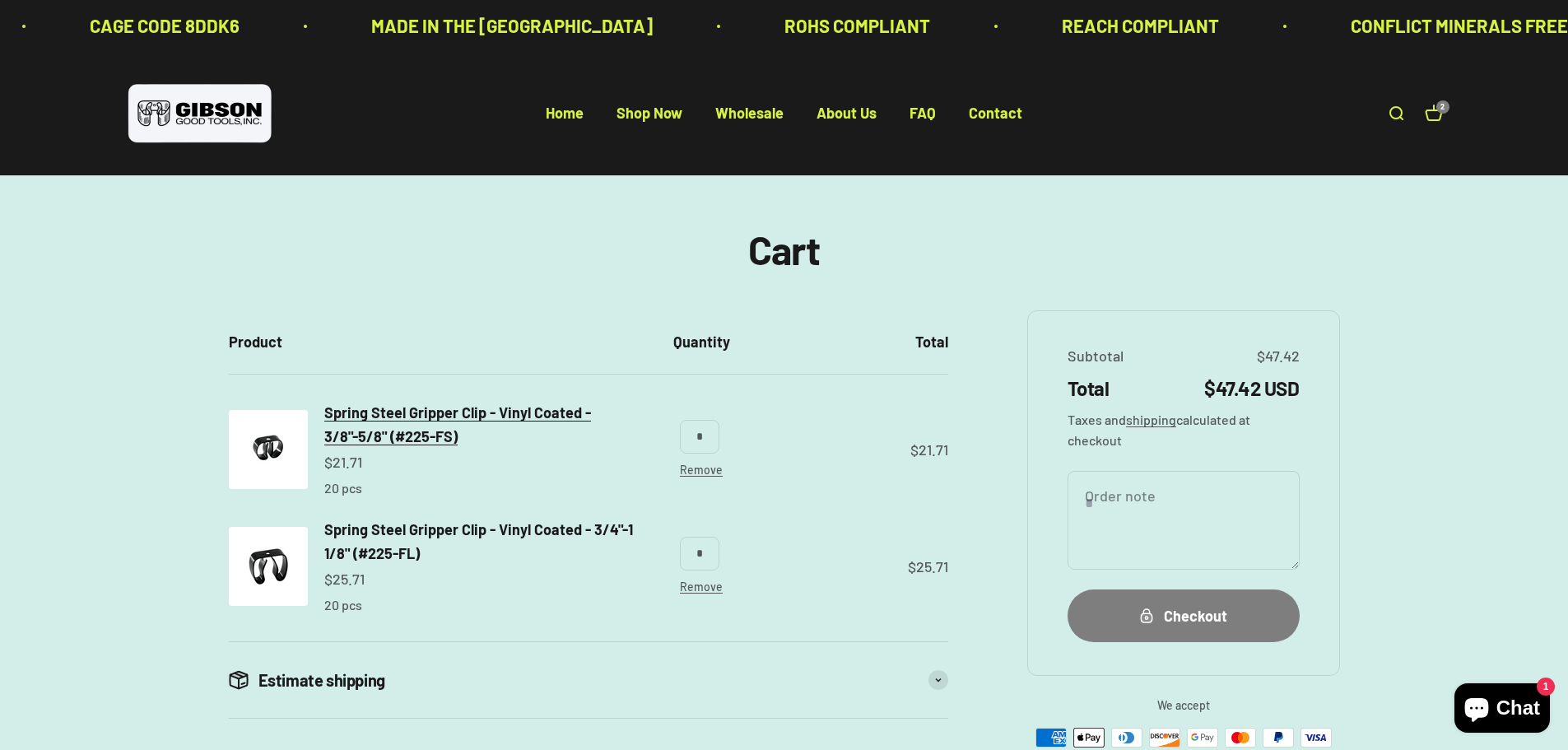
click at [412, 408] on span "Spring Steel Gripper Clip - Vinyl Coated - 3/8"-5/8" (#225-FS)" at bounding box center [458, 423] width 267 height 42
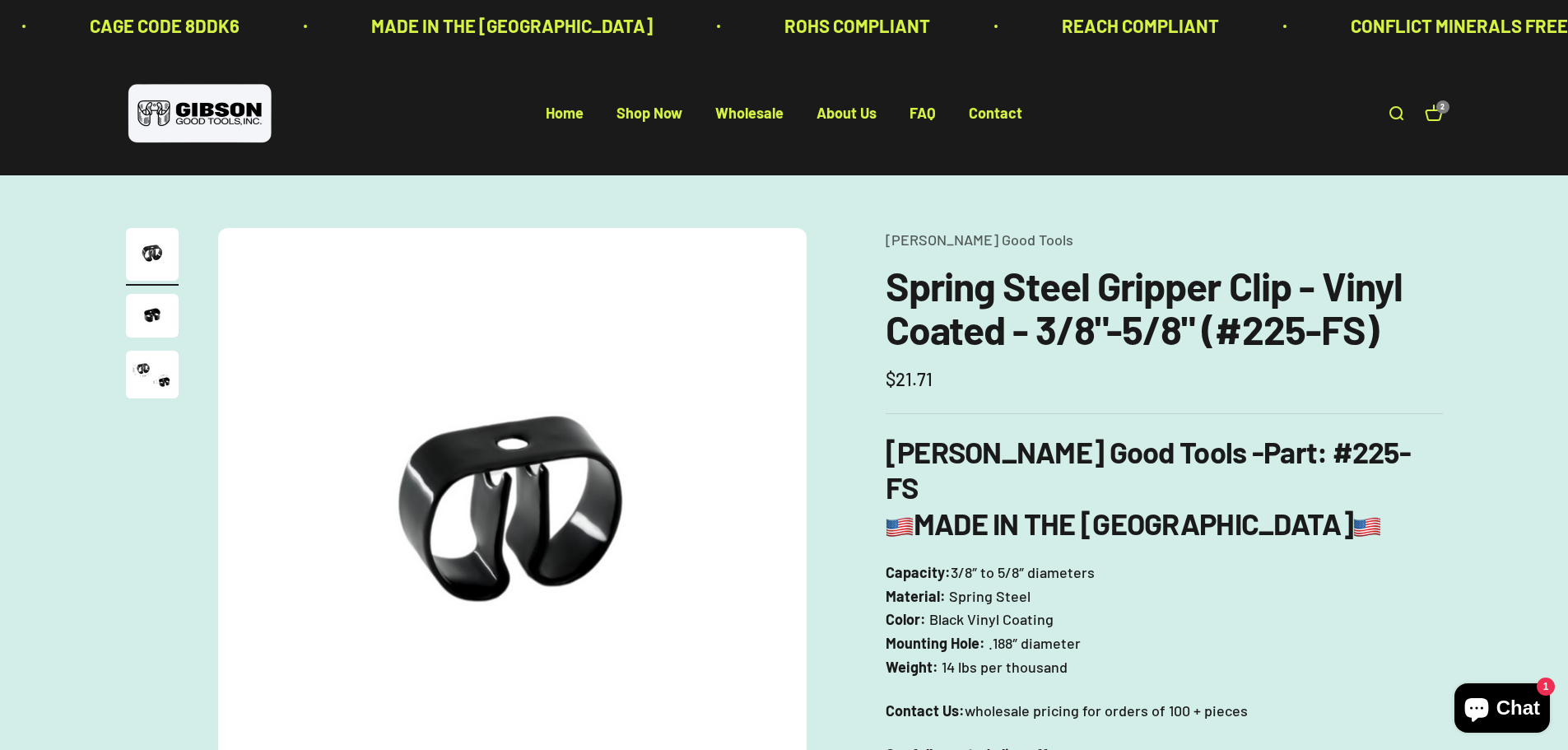
click at [136, 375] on img "Go to item 3" at bounding box center [152, 374] width 53 height 47
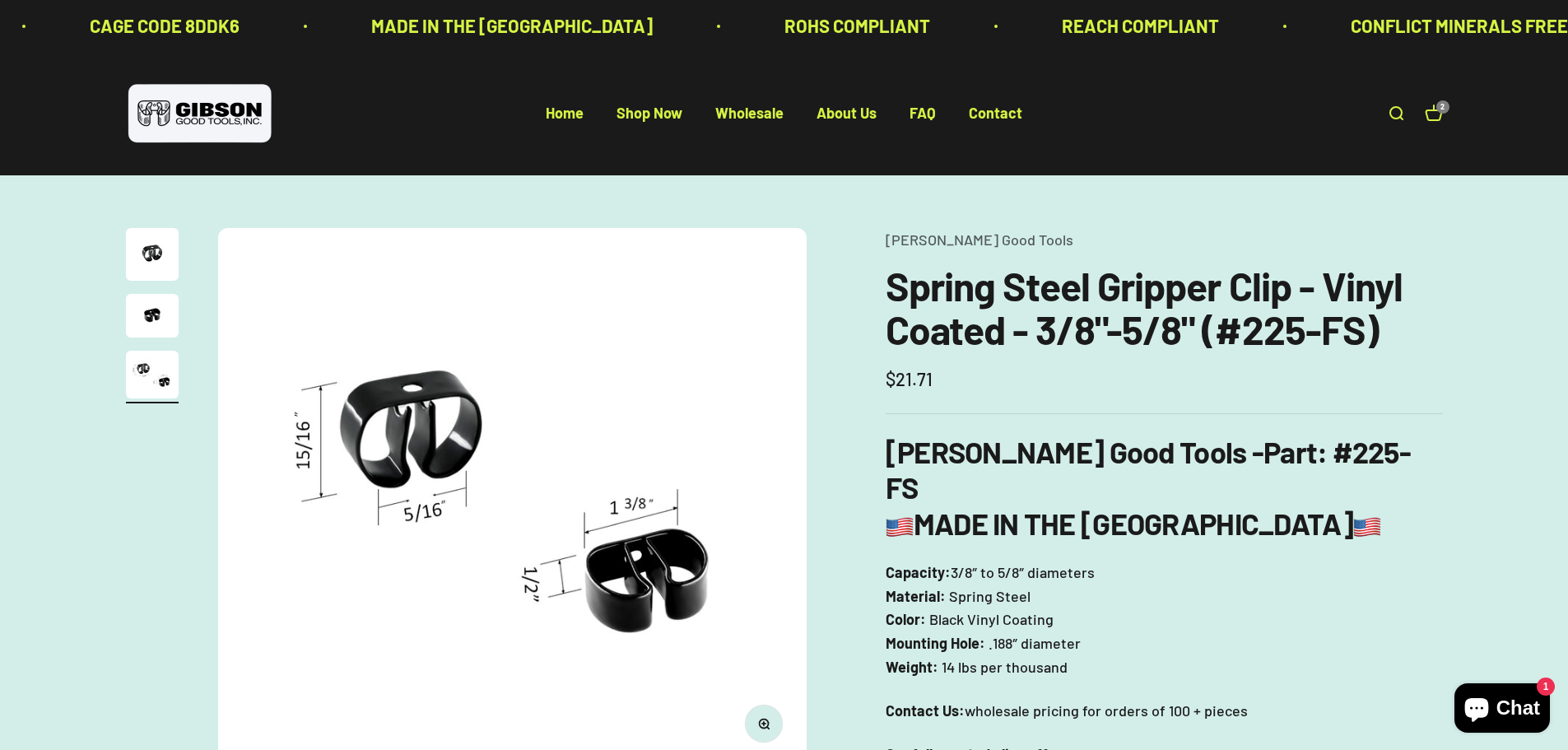
click at [1434, 110] on link "Open cart 2" at bounding box center [1434, 113] width 18 height 18
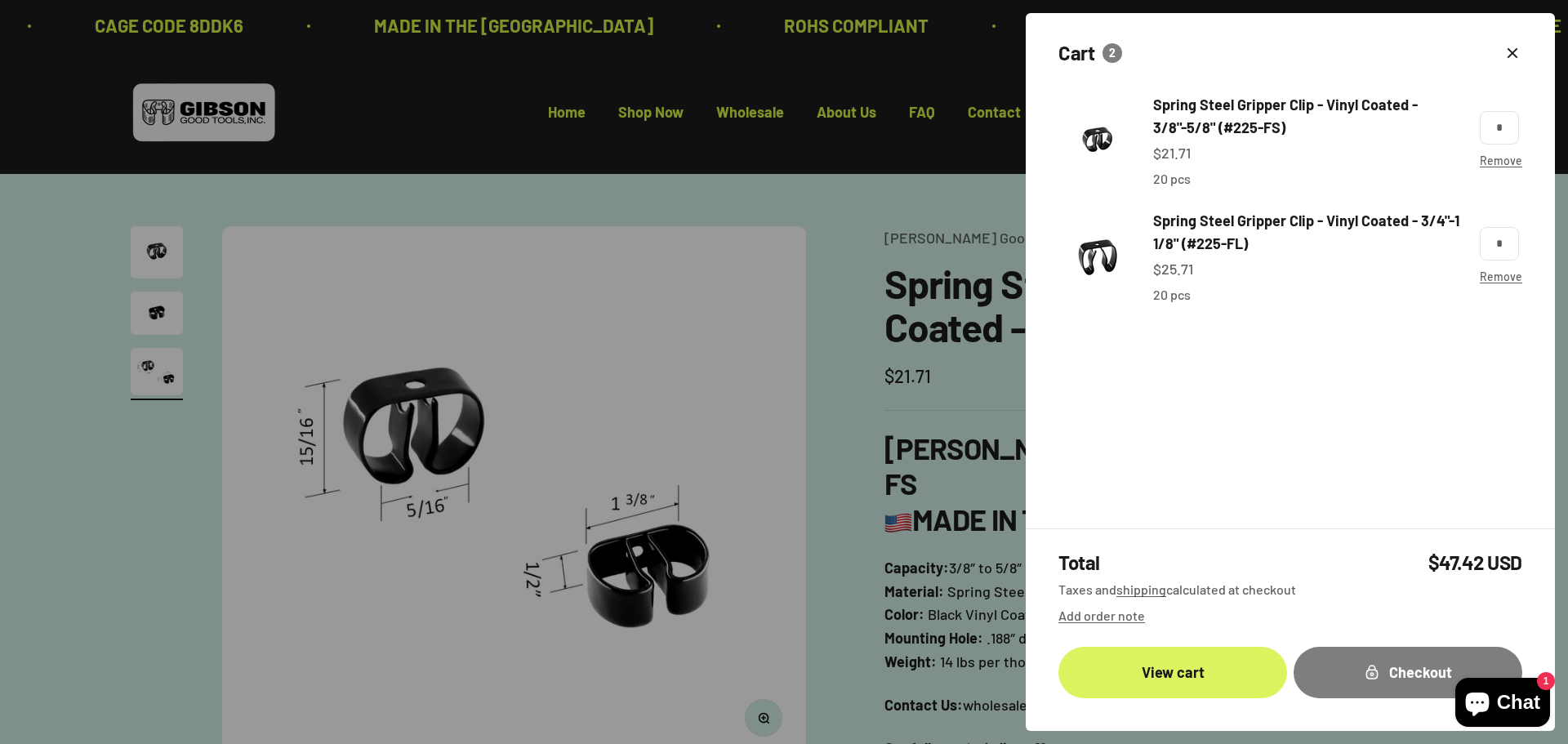
click at [1180, 668] on link "View cart" at bounding box center [1173, 672] width 228 height 52
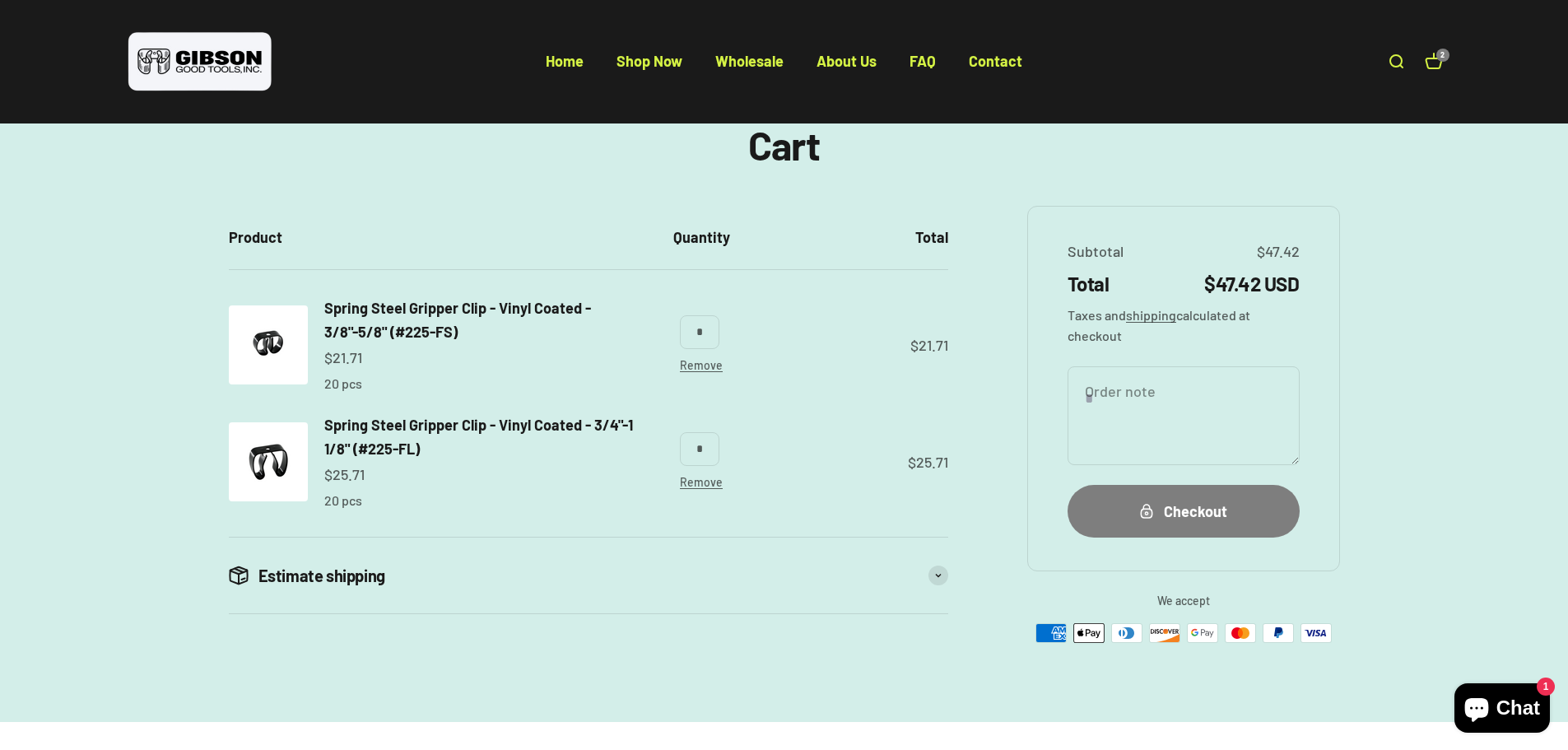
scroll to position [164, 0]
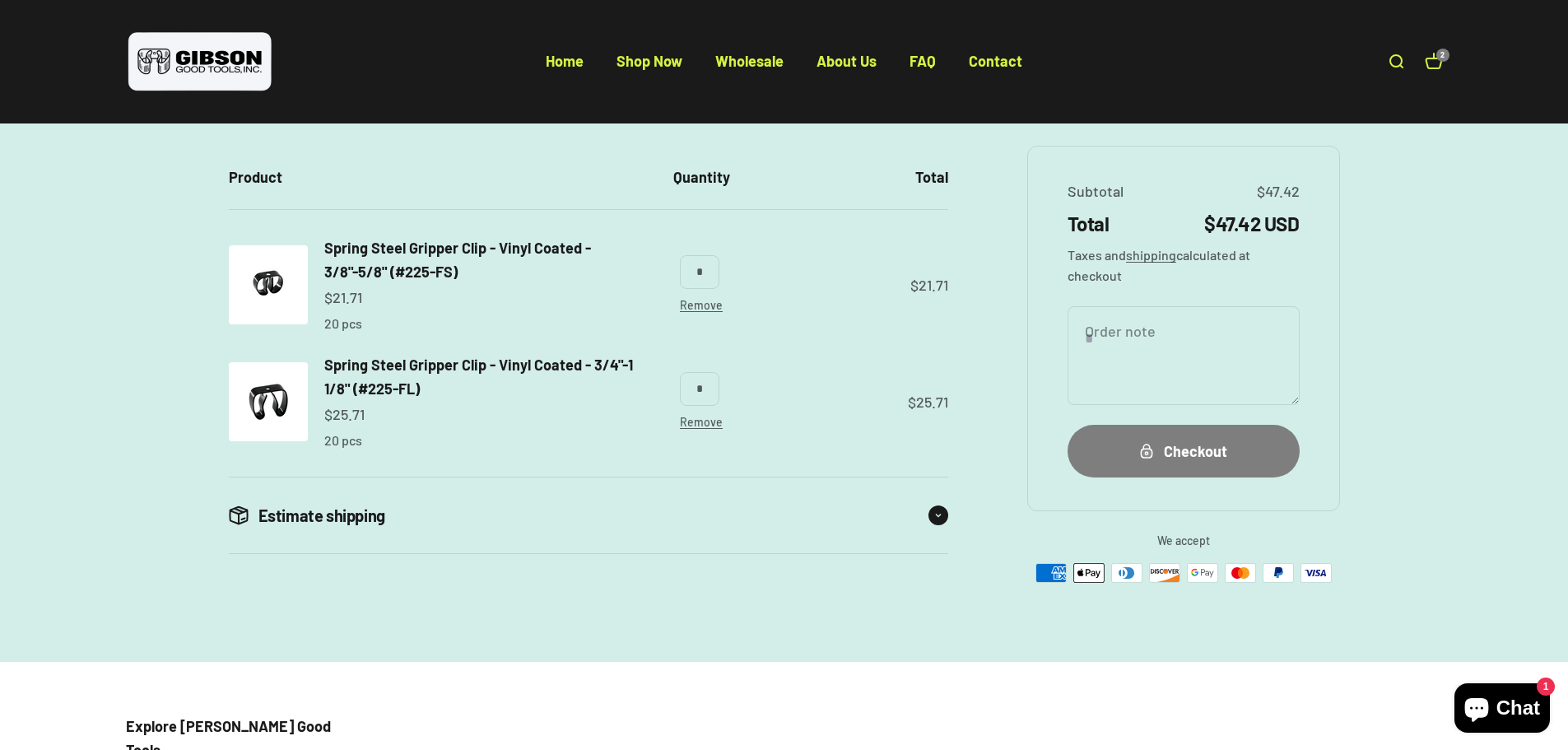
click at [552, 500] on div "Estimate shipping" at bounding box center [589, 515] width 719 height 75
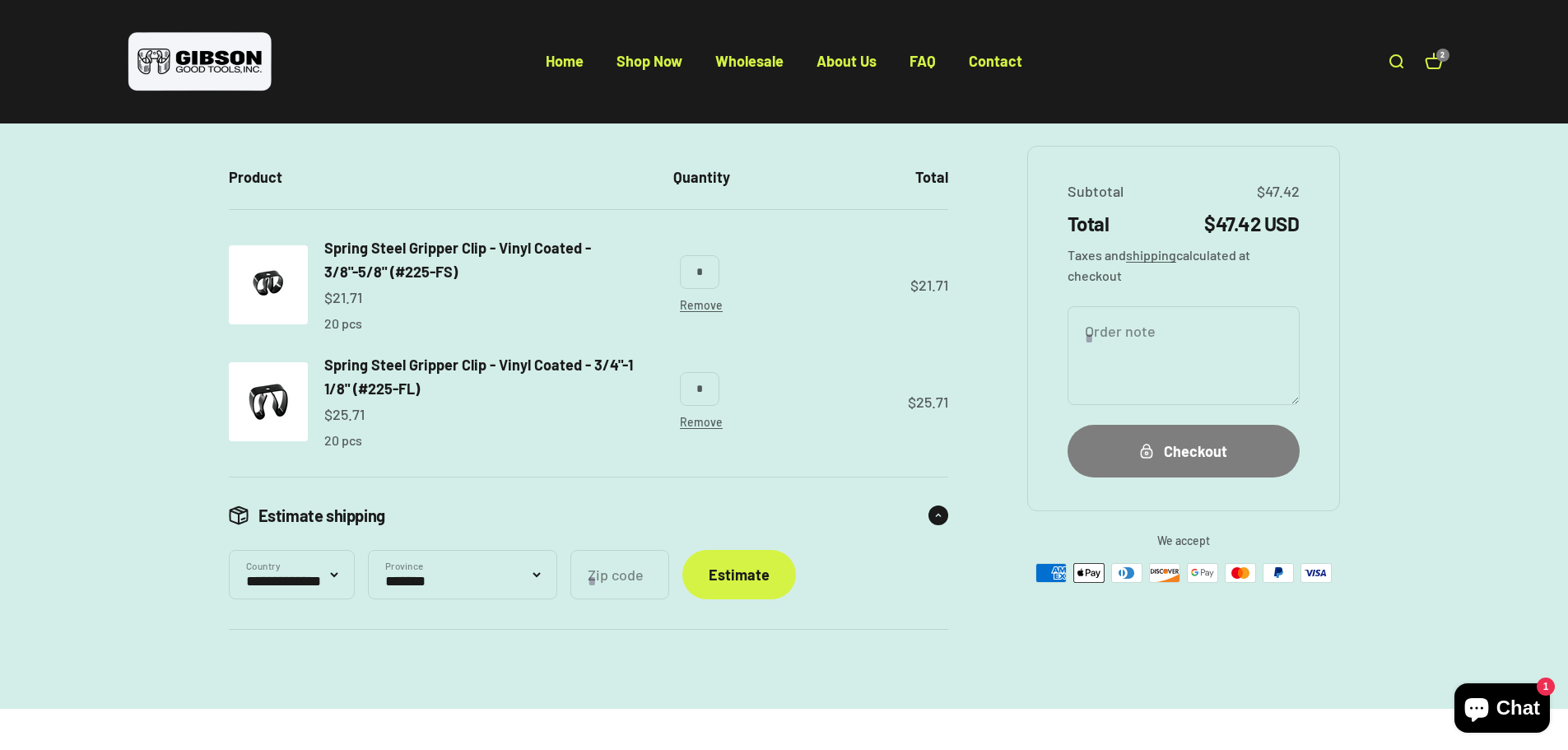
click at [485, 583] on select "**********" at bounding box center [463, 574] width 189 height 49
select select "********"
click at [380, 550] on select "**********" at bounding box center [463, 574] width 189 height 49
click at [658, 592] on input "Zip code" at bounding box center [620, 574] width 99 height 49
type input "*****"
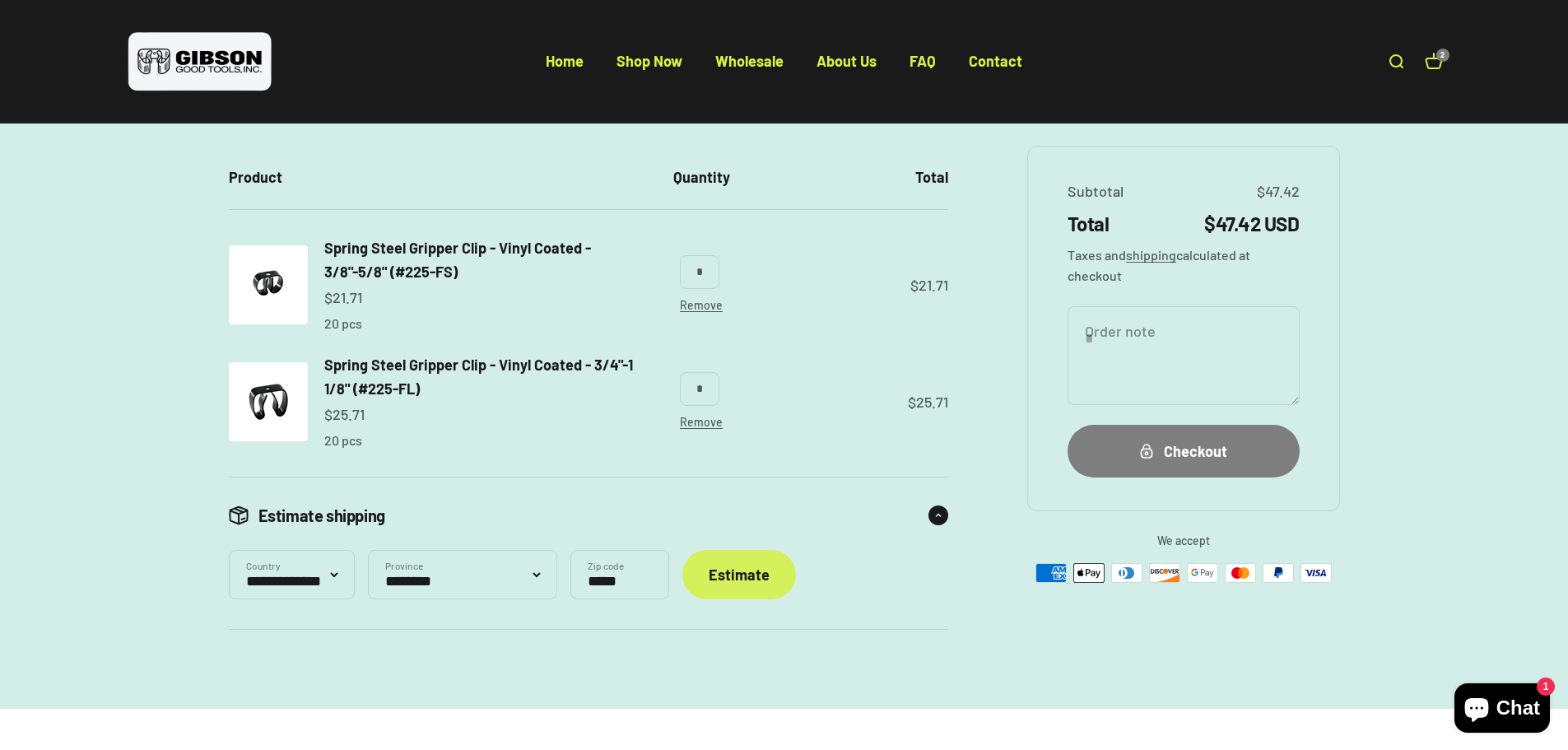
click at [769, 575] on div "Estimate" at bounding box center [739, 574] width 61 height 24
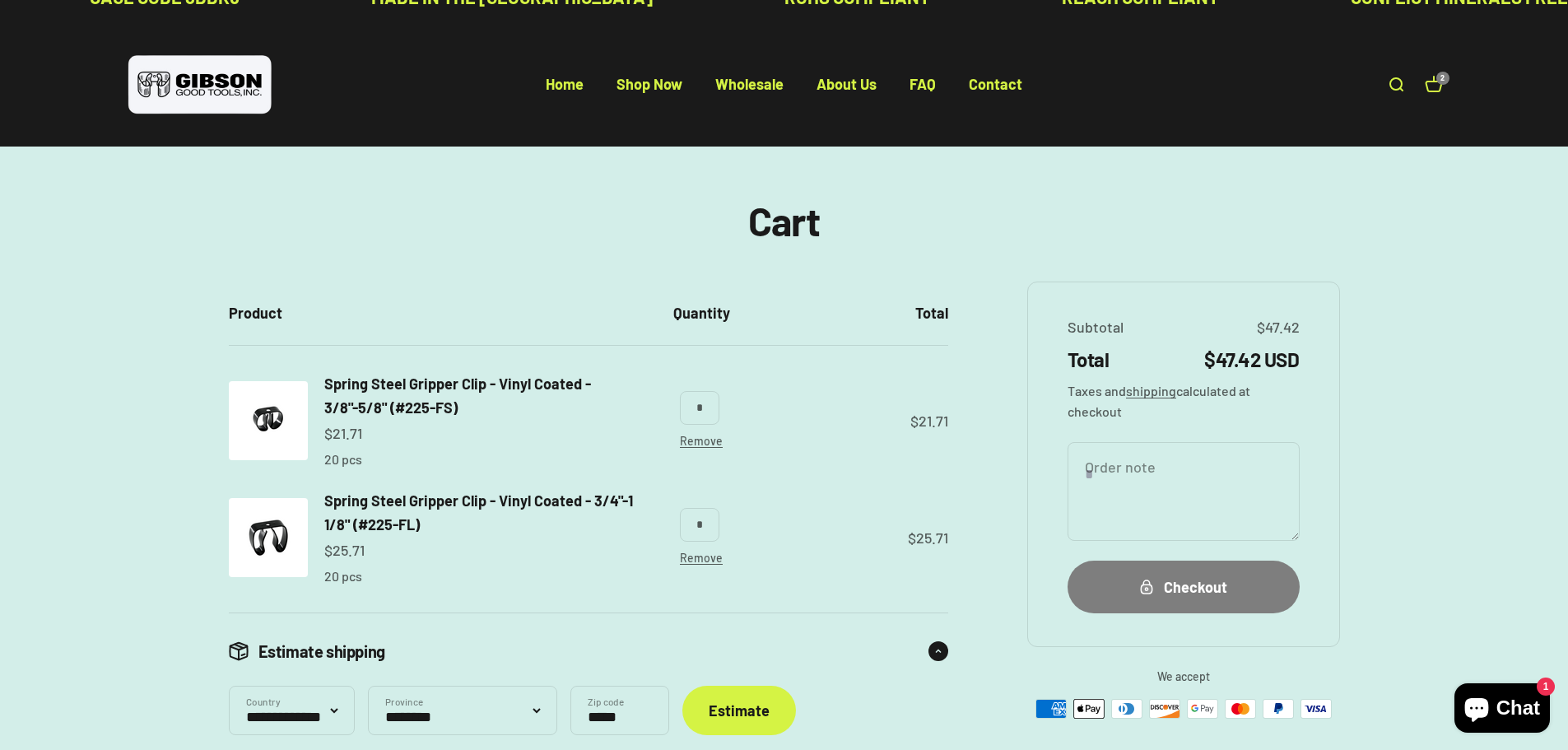
scroll to position [0, 0]
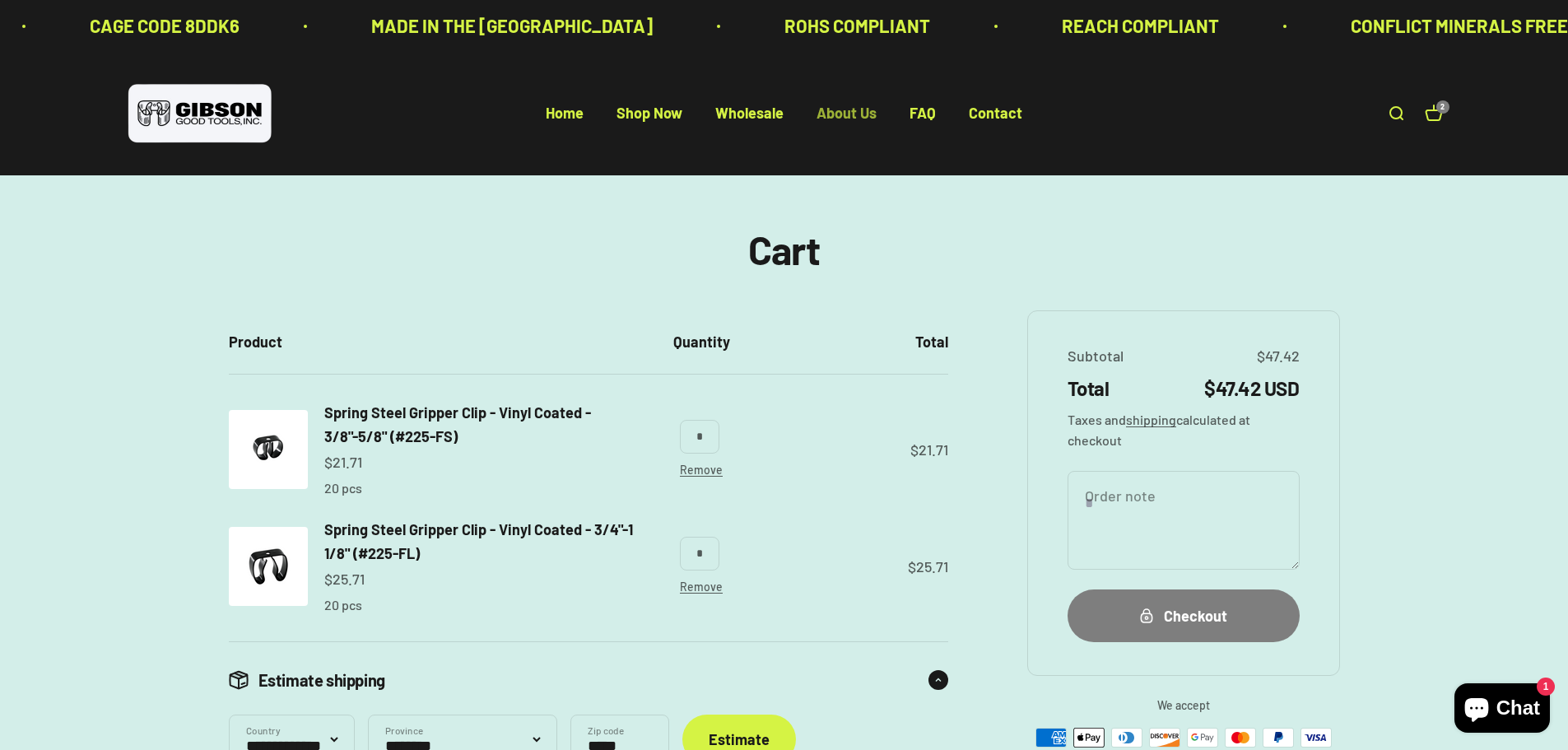
click at [851, 117] on link "About Us" at bounding box center [847, 113] width 60 height 18
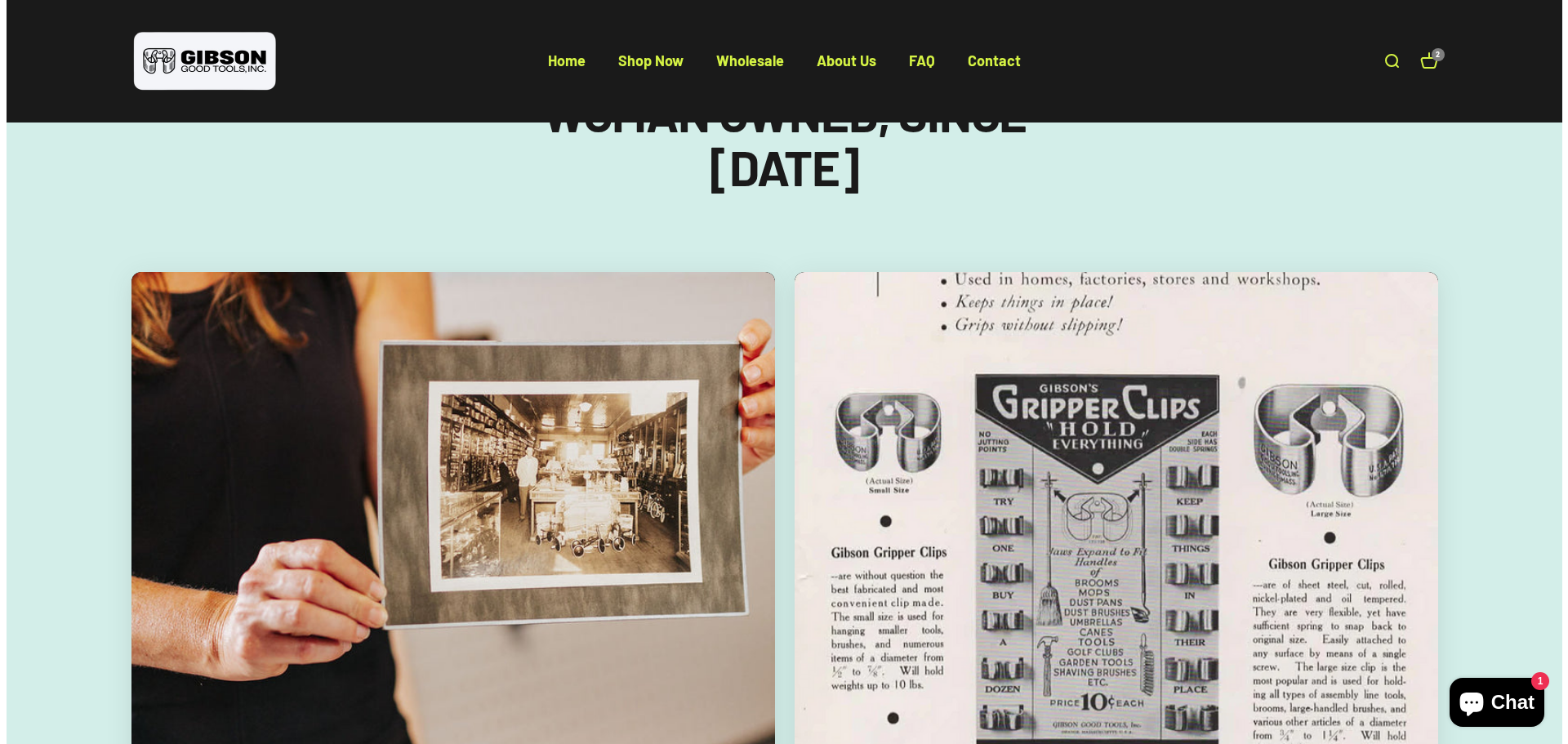
scroll to position [2286, 0]
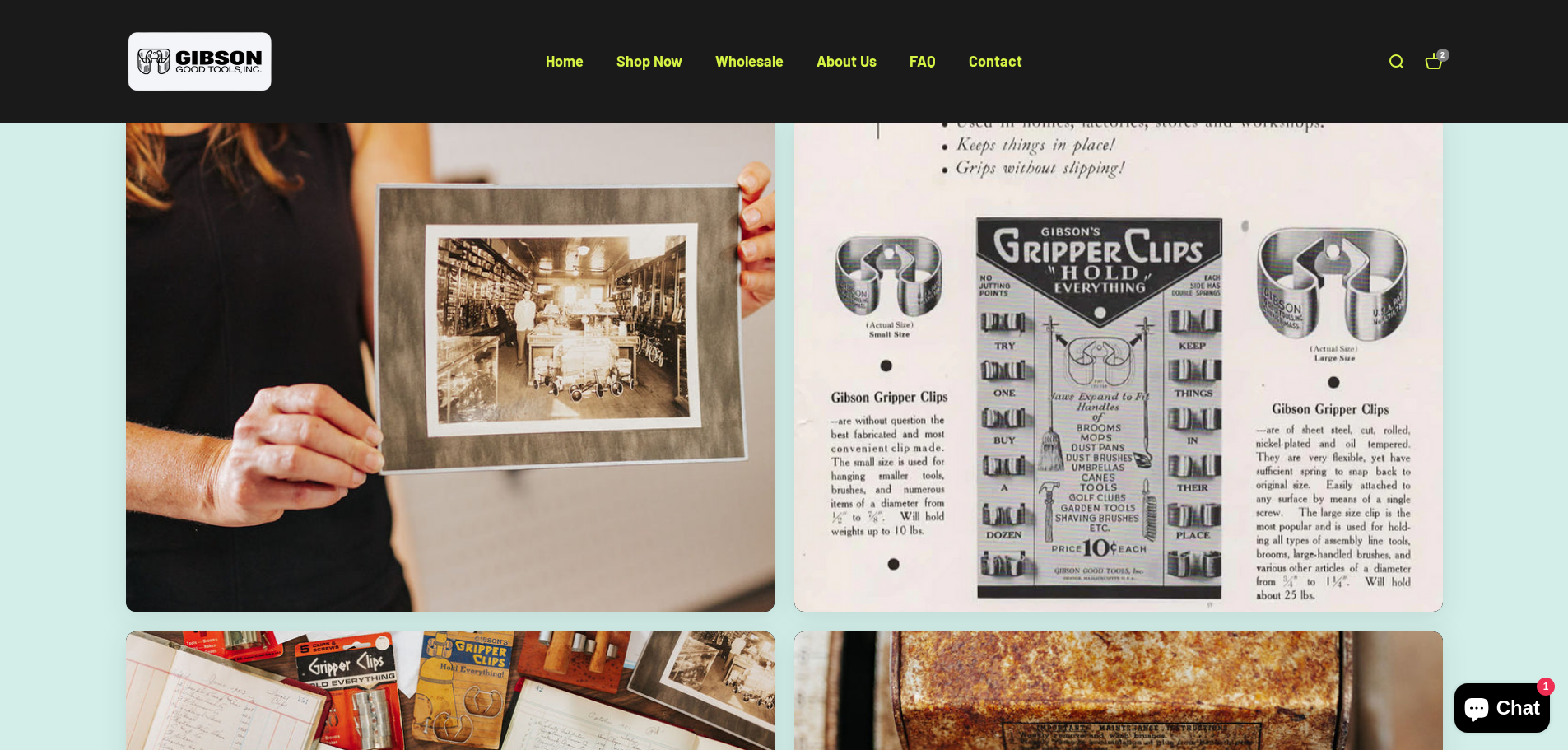
click at [1437, 64] on link "Open cart 2" at bounding box center [1434, 62] width 18 height 18
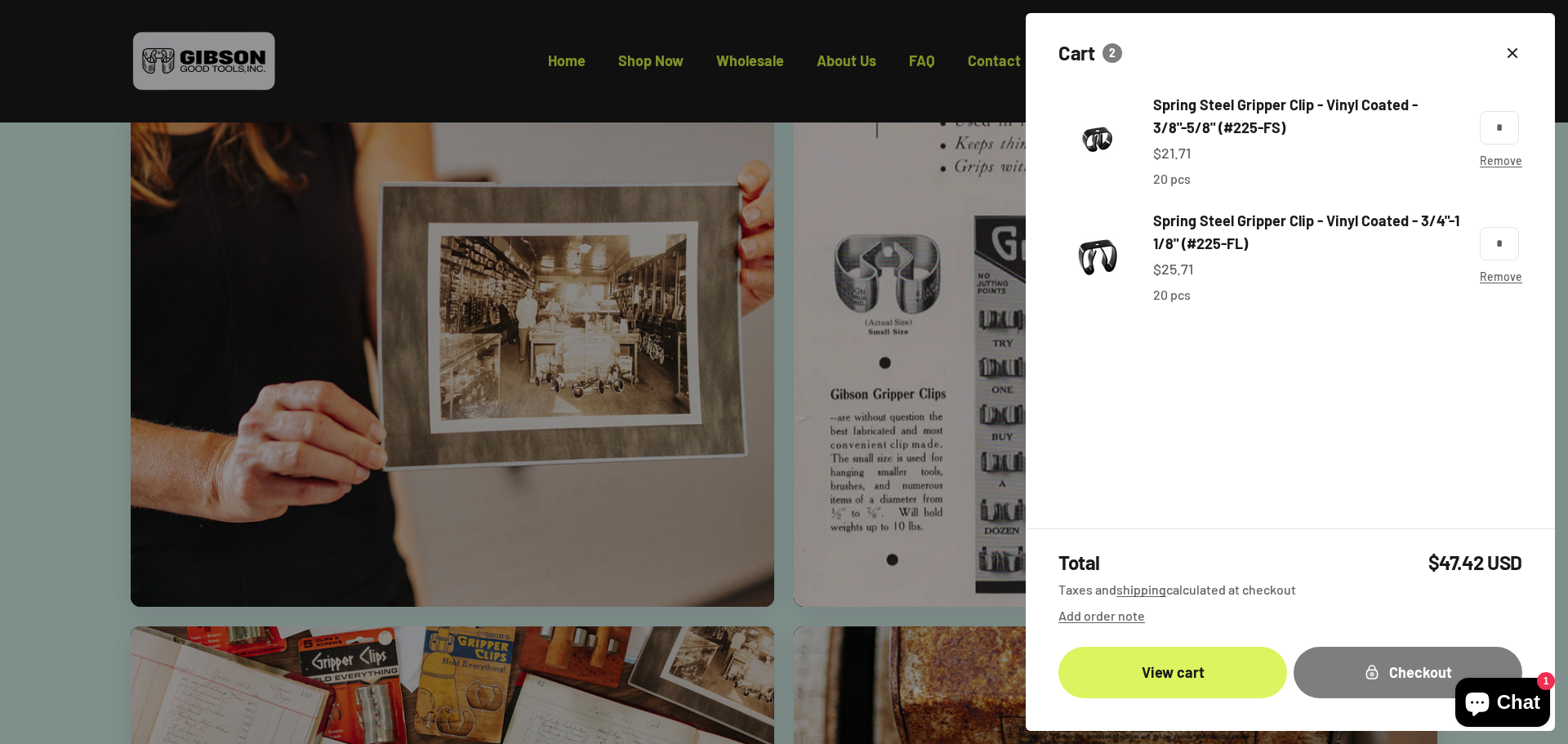
click at [1197, 661] on link "View cart" at bounding box center [1173, 672] width 228 height 52
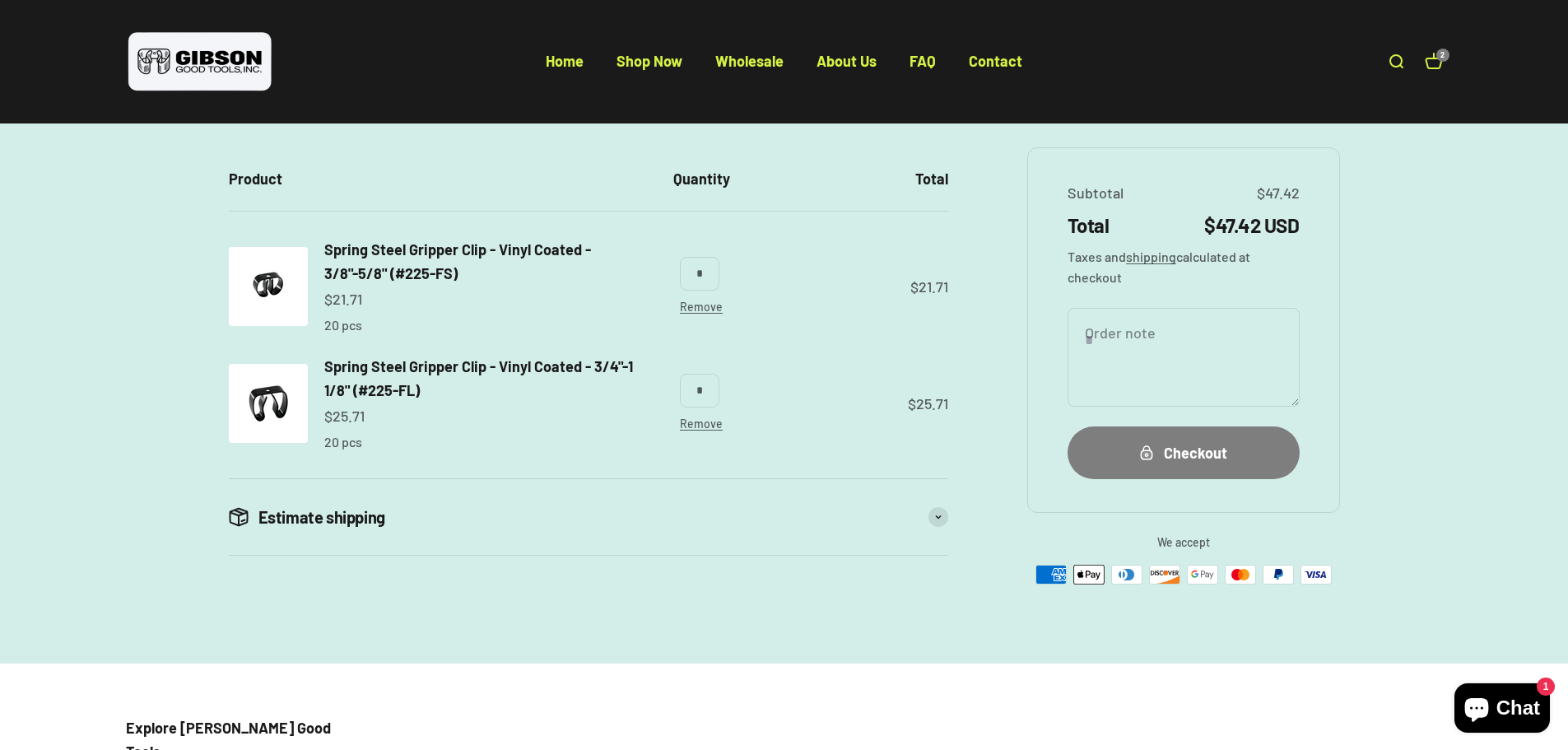
scroll to position [164, 0]
click at [1191, 443] on div "Checkout" at bounding box center [1184, 451] width 166 height 24
